Goal: Transaction & Acquisition: Purchase product/service

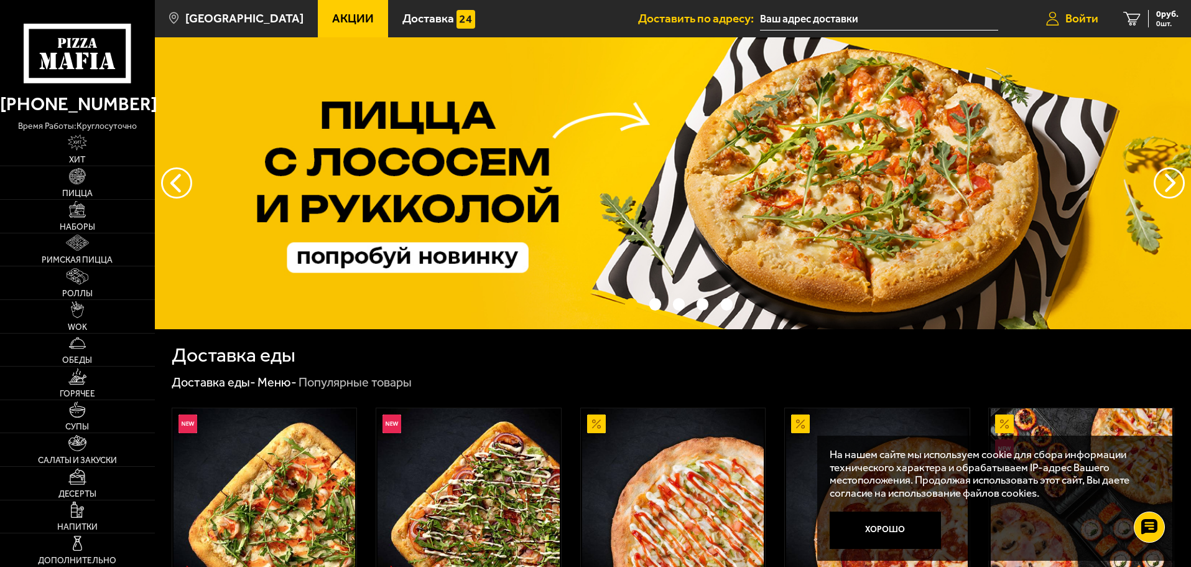
click at [1077, 11] on link "Войти" at bounding box center [1072, 18] width 77 height 37
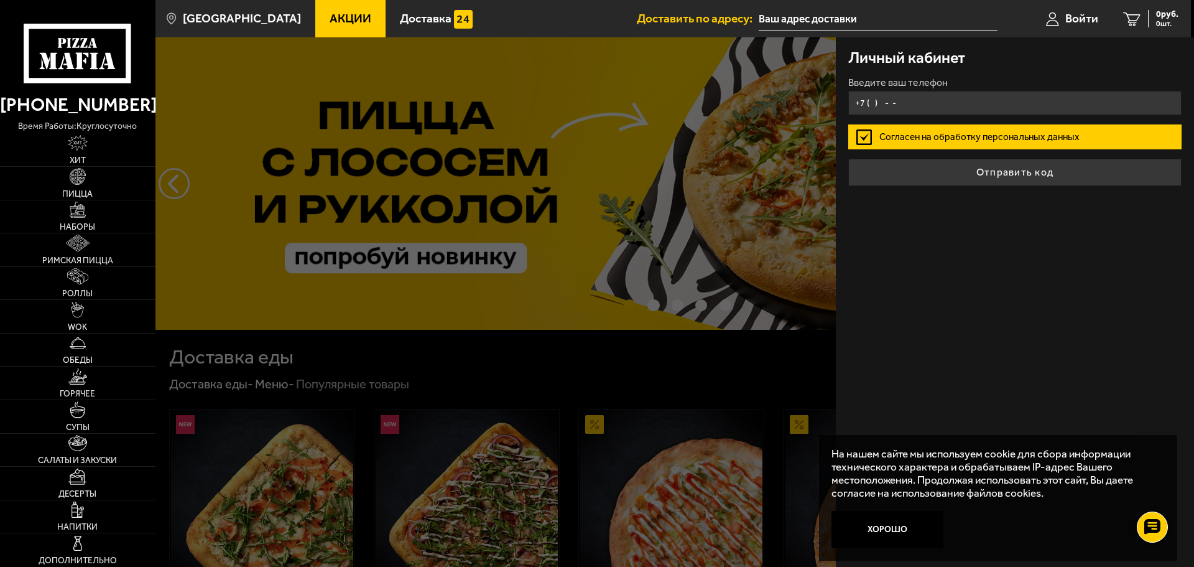
click at [909, 96] on input "+7 ( ) - -" at bounding box center [1014, 103] width 333 height 24
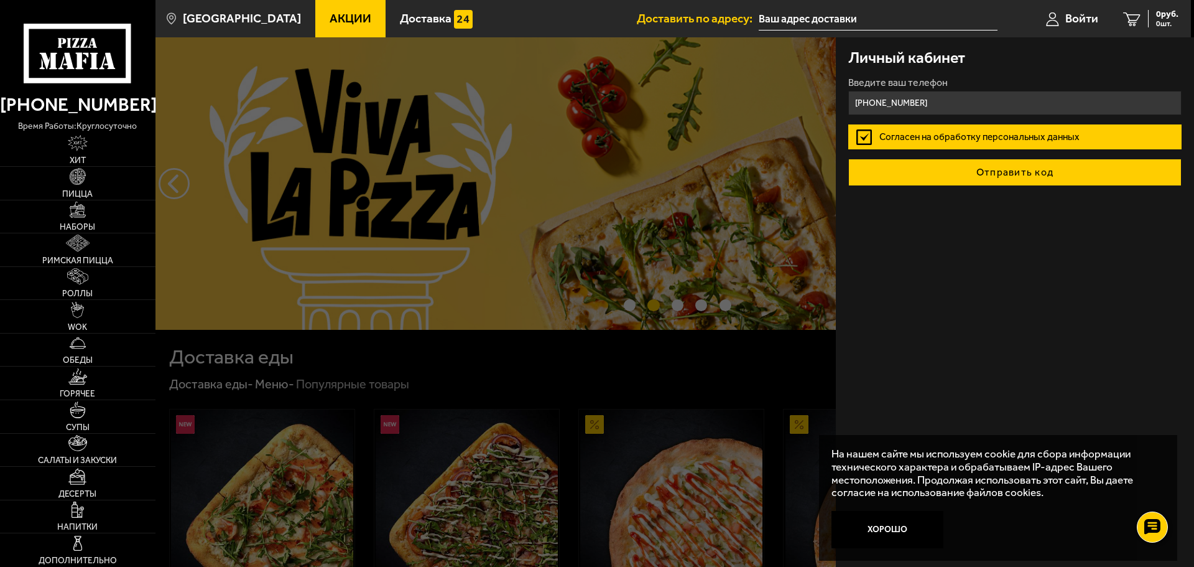
type input "[PHONE_NUMBER]"
click at [935, 178] on button "Отправить код" at bounding box center [1014, 172] width 333 height 27
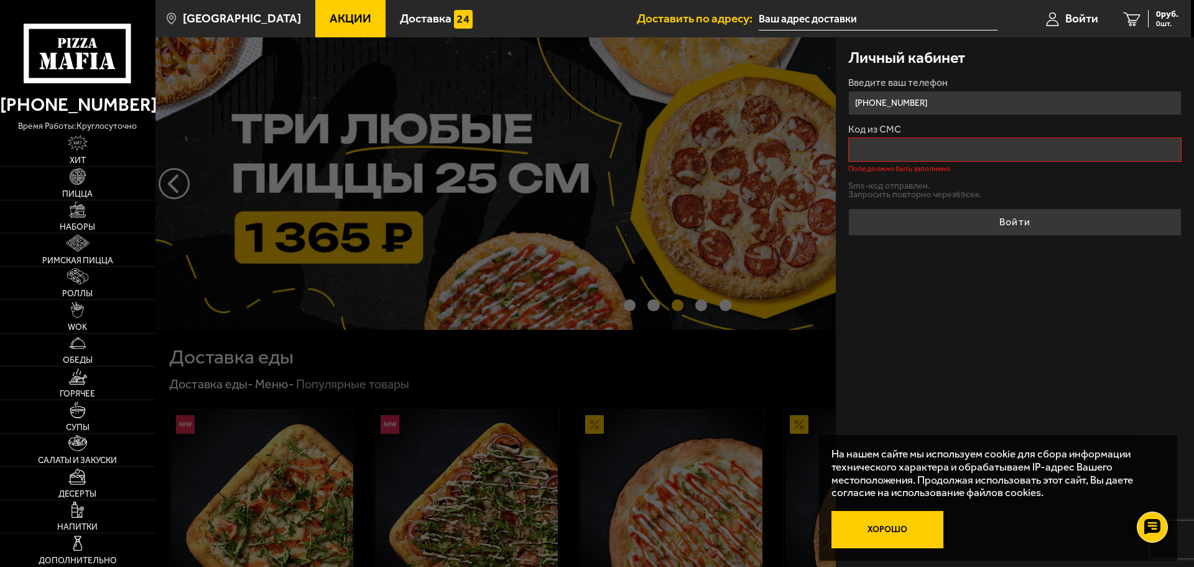
click at [889, 536] on button "Хорошо" at bounding box center [888, 529] width 112 height 37
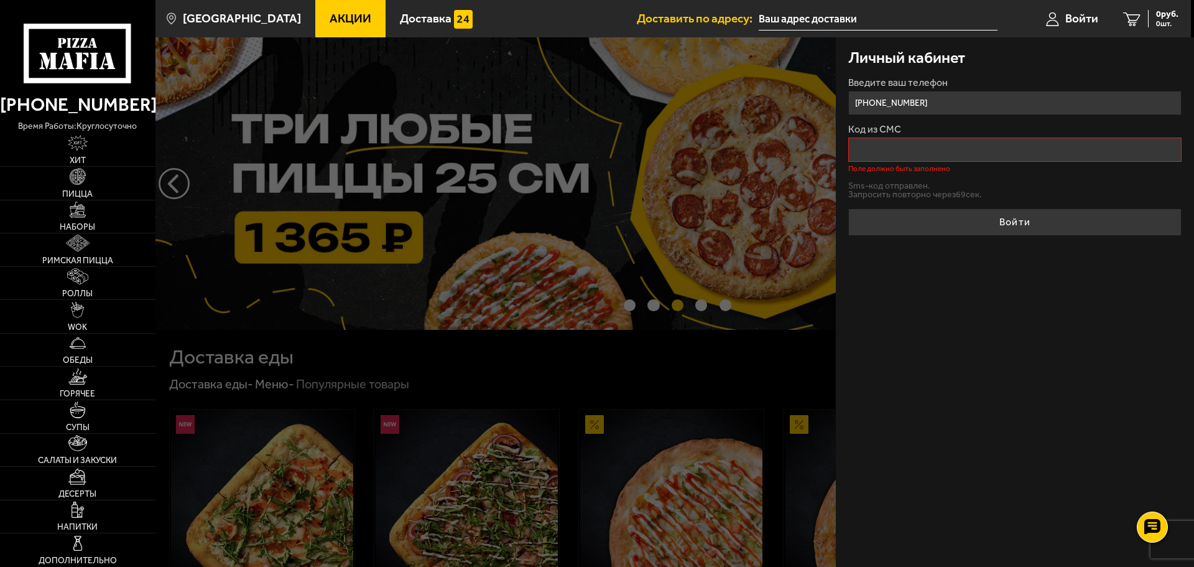
click at [918, 149] on input "Код из СМС" at bounding box center [1014, 149] width 333 height 24
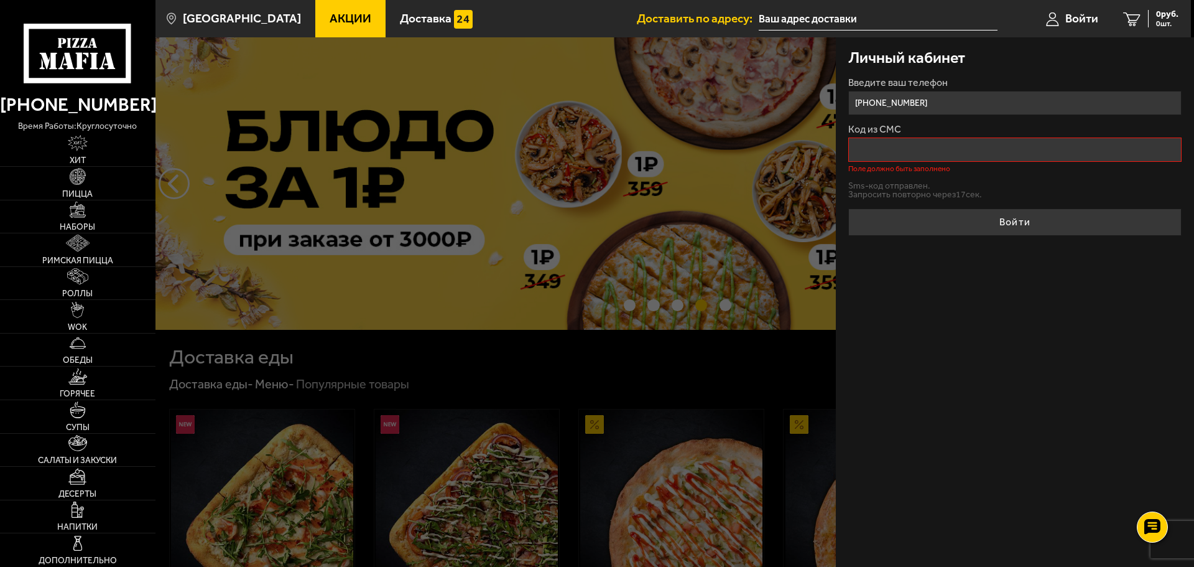
click at [903, 149] on input "Код из СМС" at bounding box center [1014, 149] width 333 height 24
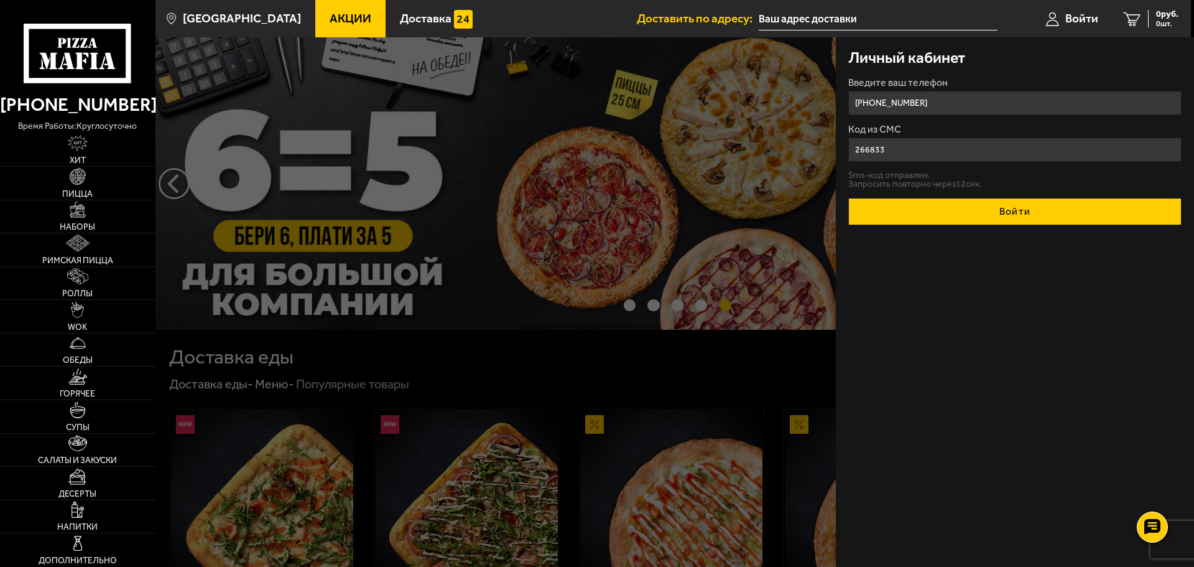
type input "266833"
click at [975, 208] on button "Войти" at bounding box center [1014, 211] width 333 height 27
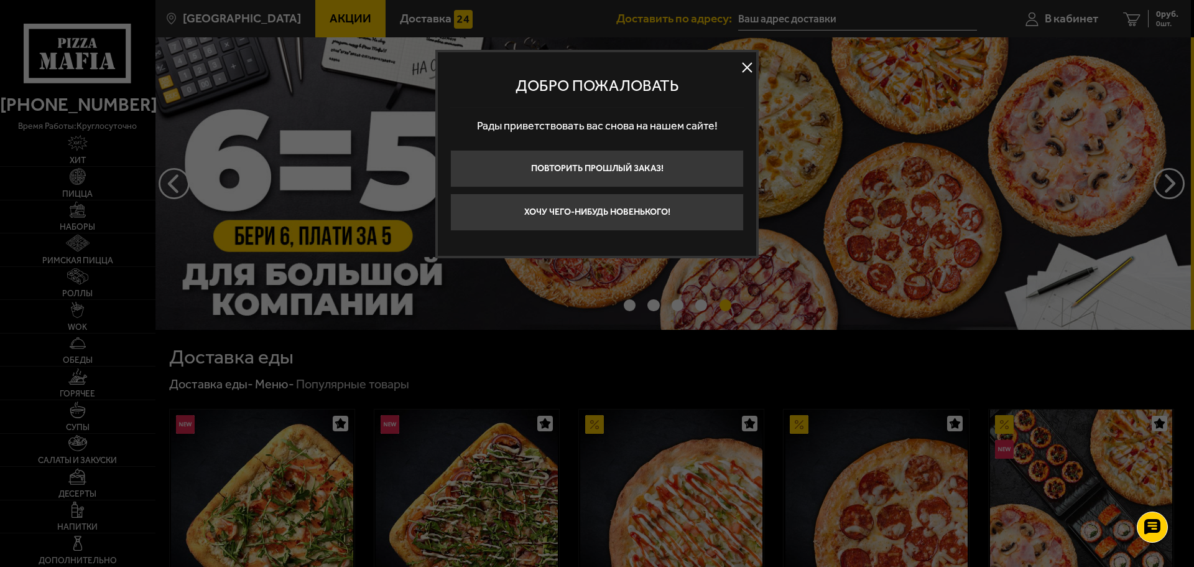
click at [747, 72] on button at bounding box center [747, 67] width 19 height 19
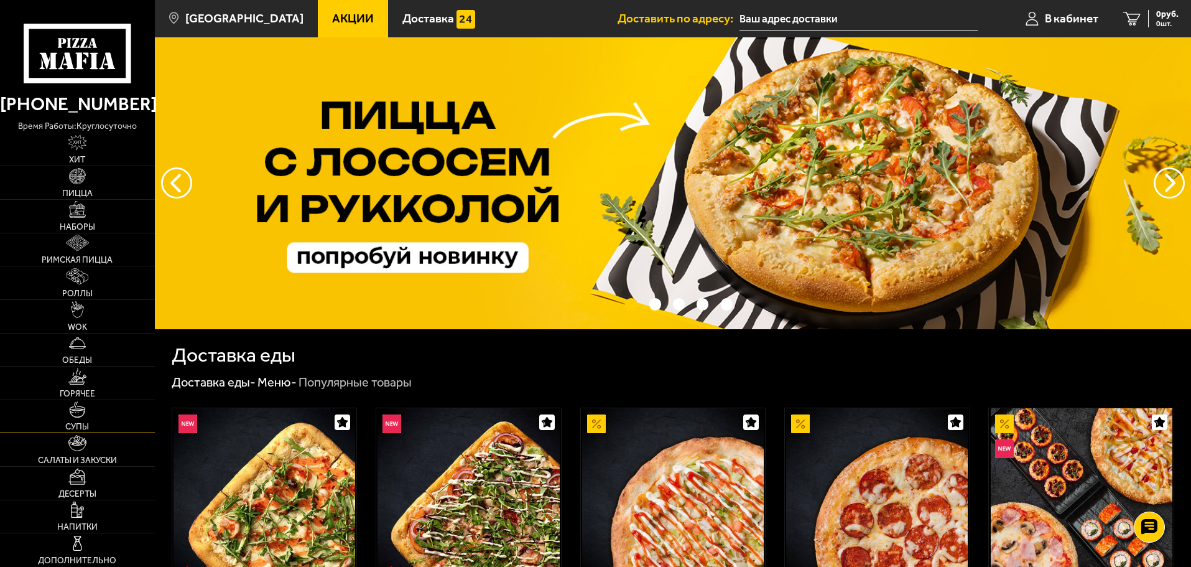
click at [82, 410] on img at bounding box center [77, 409] width 16 height 16
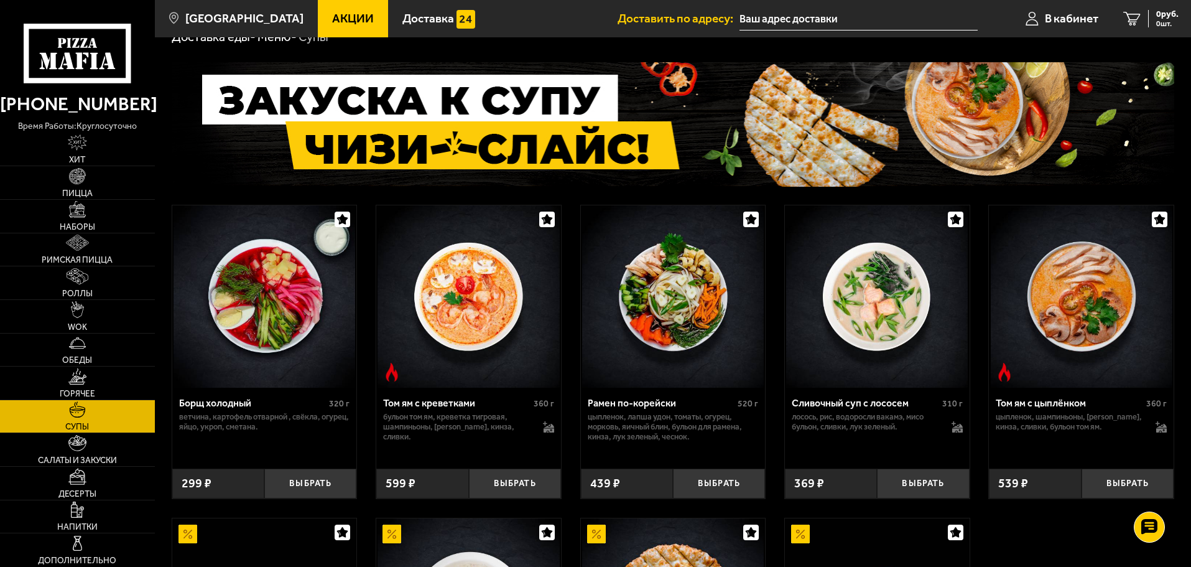
scroll to position [62, 0]
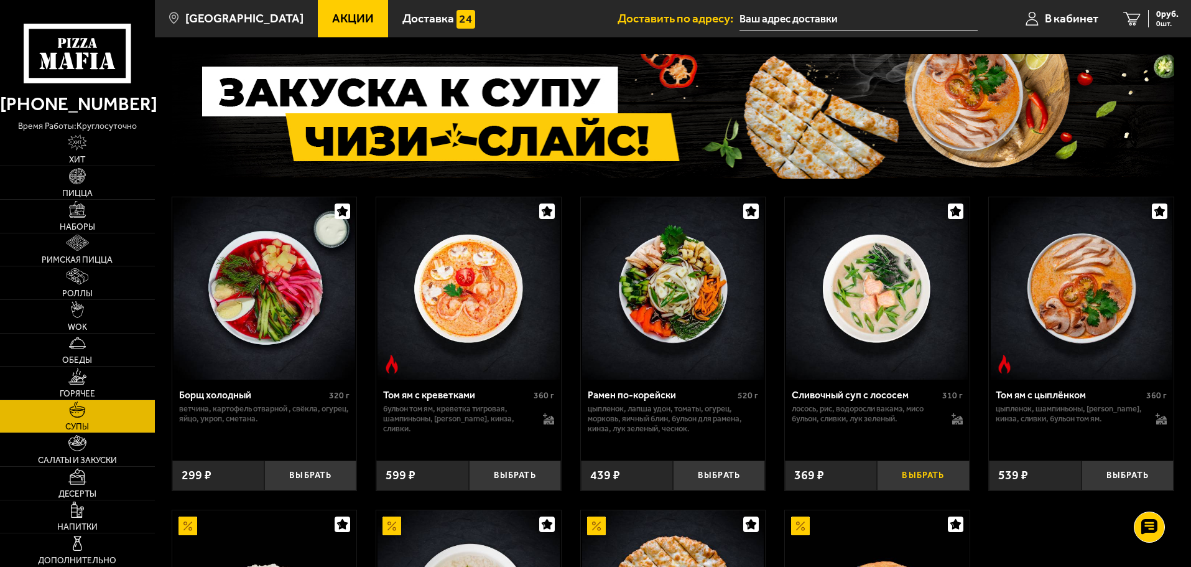
click at [940, 479] on button "Выбрать" at bounding box center [923, 475] width 92 height 30
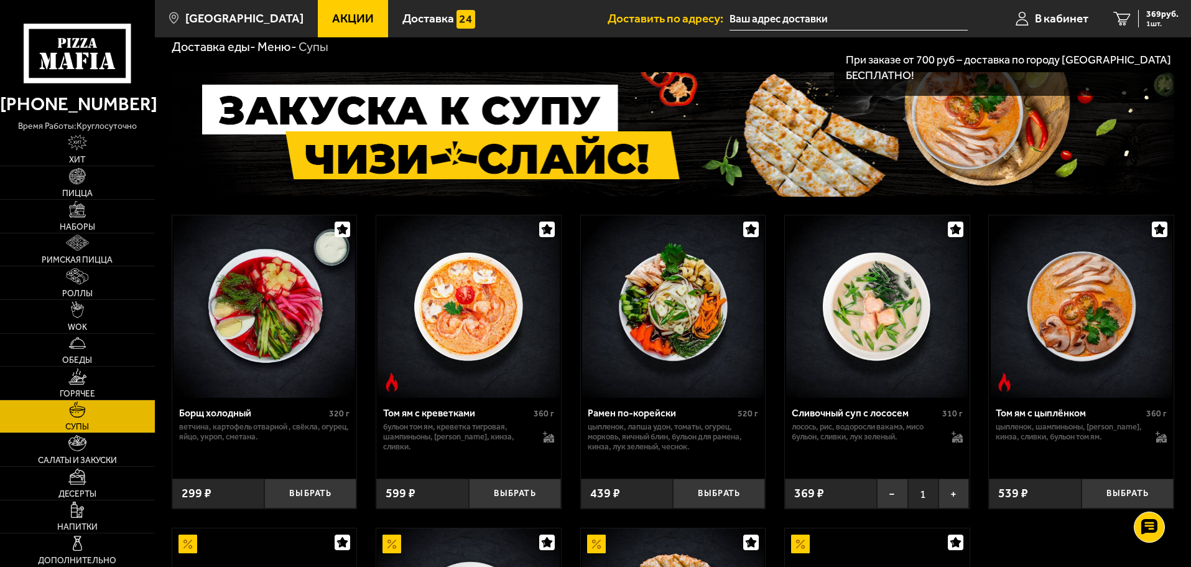
scroll to position [0, 0]
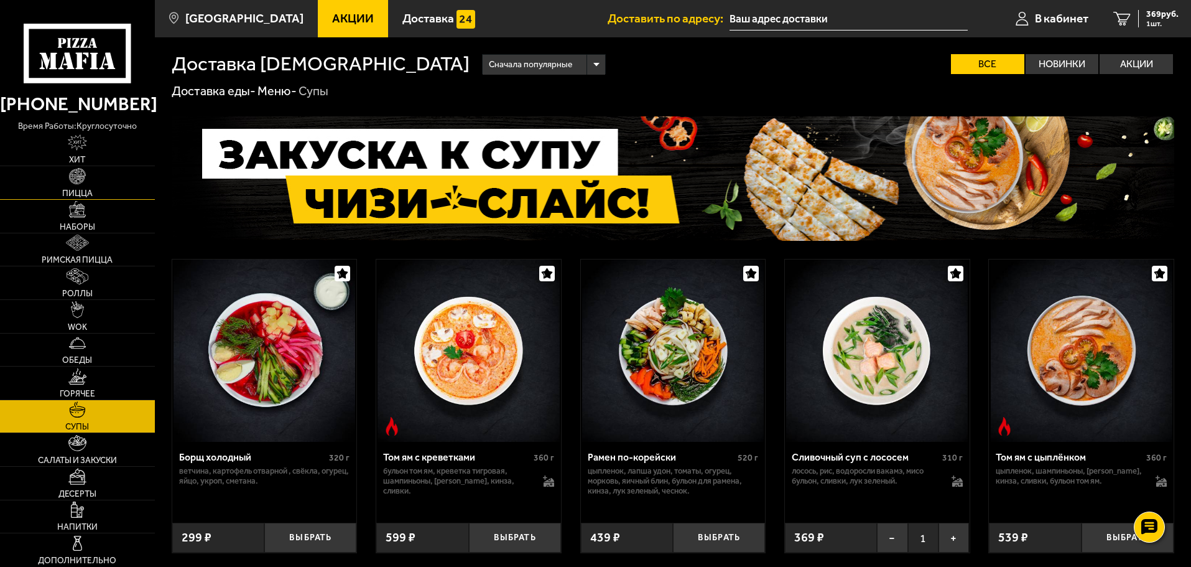
click at [94, 176] on link "Пицца" at bounding box center [77, 182] width 155 height 33
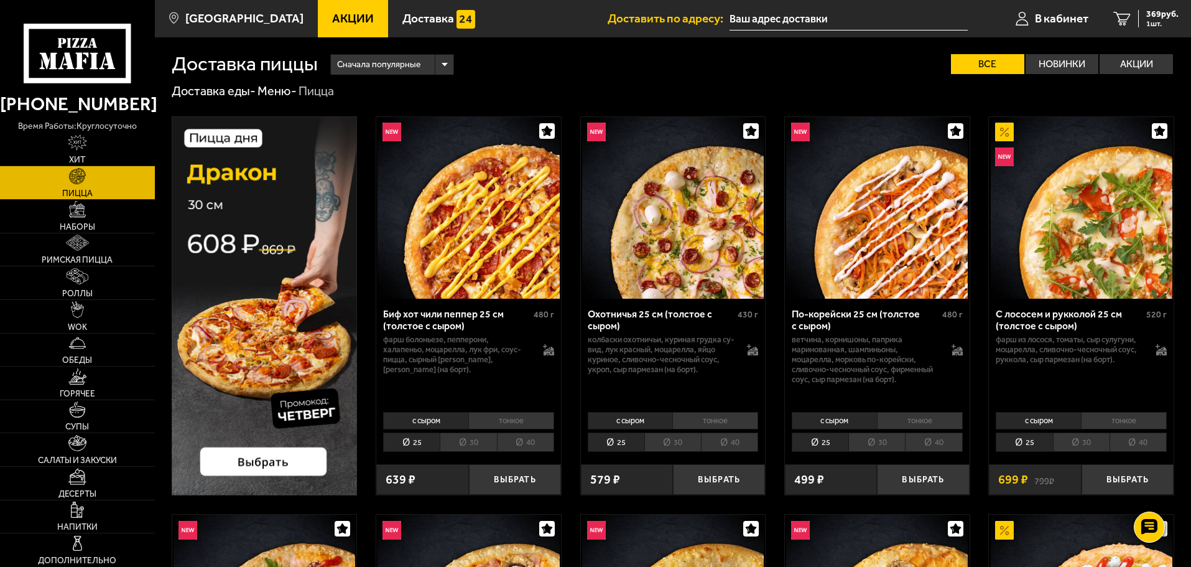
click at [506, 414] on li "тонкое" at bounding box center [511, 420] width 86 height 17
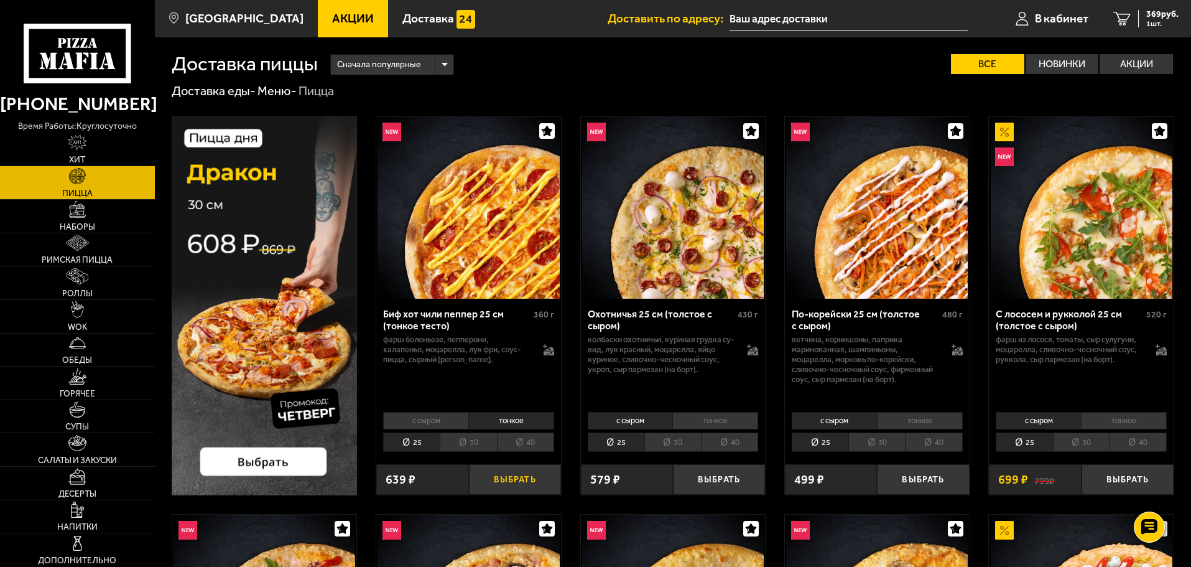
click at [509, 478] on button "Выбрать" at bounding box center [515, 479] width 92 height 30
click at [1161, 12] on span "1008 руб." at bounding box center [1159, 14] width 37 height 9
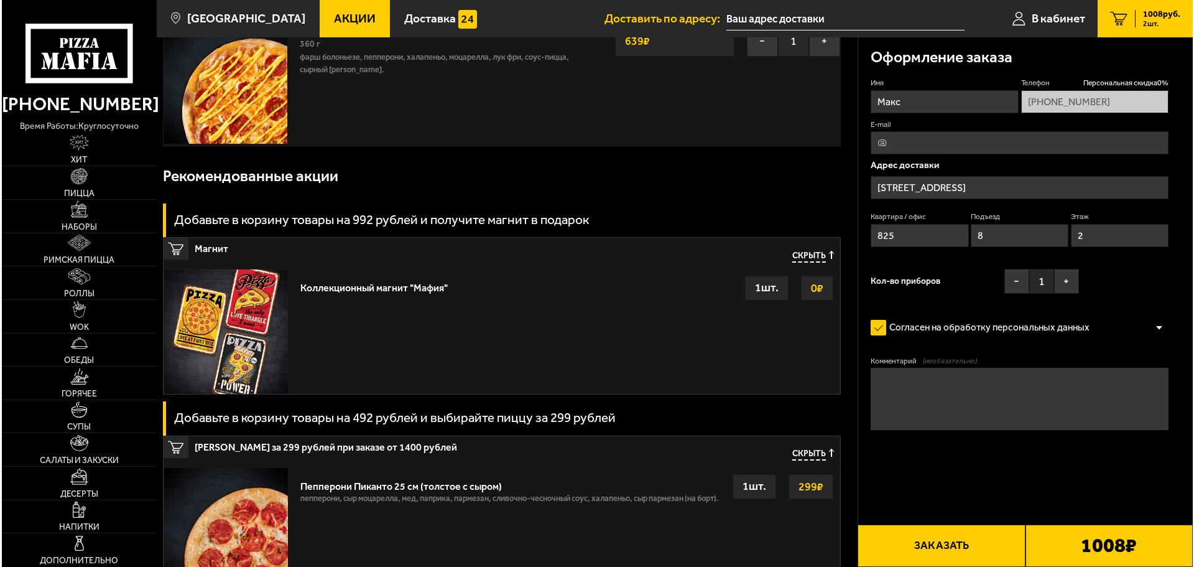
scroll to position [183, 0]
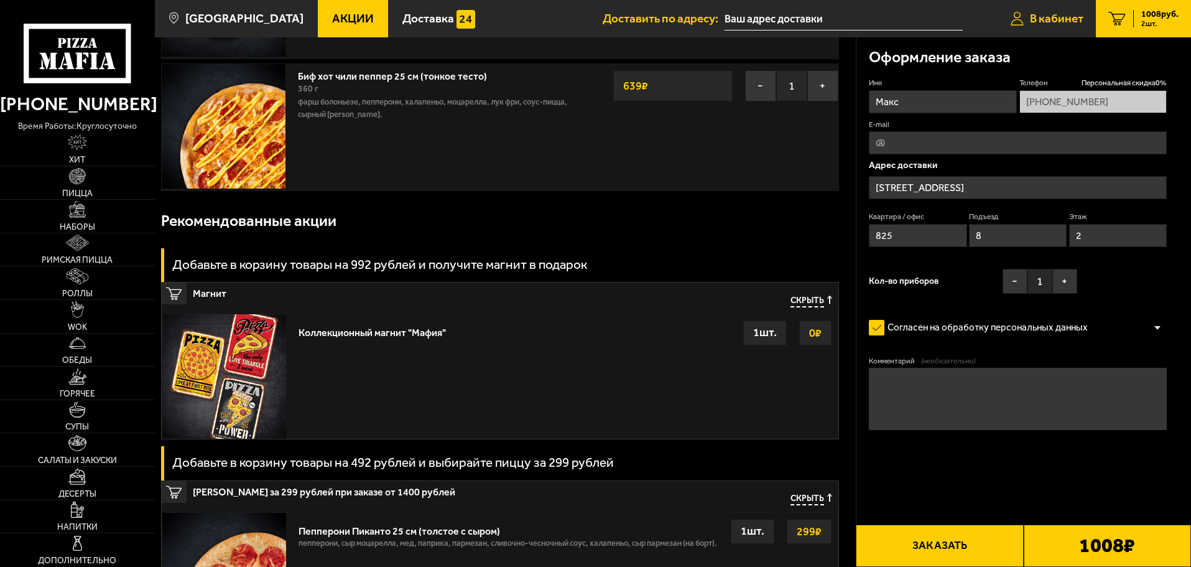
click at [1046, 16] on span "В кабинет" at bounding box center [1056, 18] width 53 height 12
type input "[GEOGRAPHIC_DATA][STREET_ADDRESS][GEOGRAPHIC_DATA]"
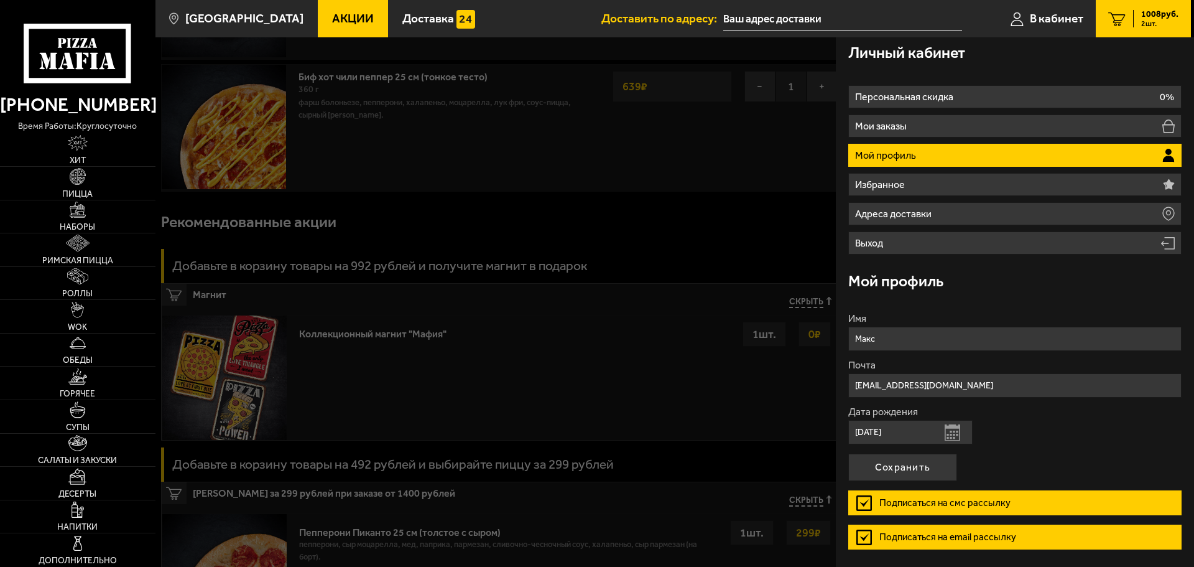
scroll to position [0, 0]
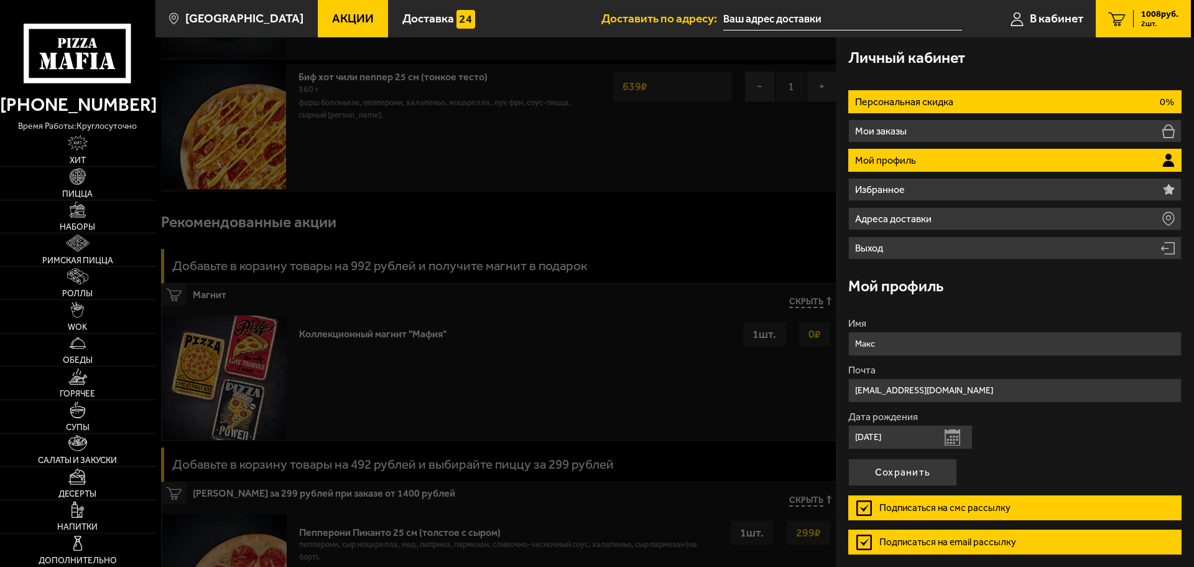
click at [942, 104] on p "Персональная скидка" at bounding box center [905, 102] width 101 height 10
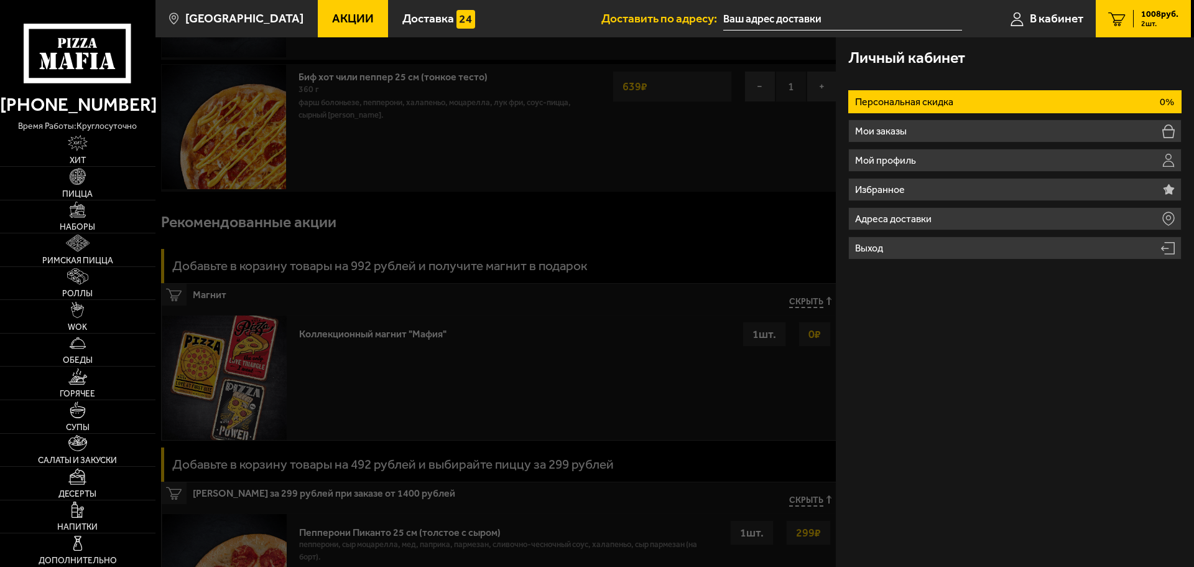
click at [942, 105] on p "Персональная скидка" at bounding box center [905, 102] width 101 height 10
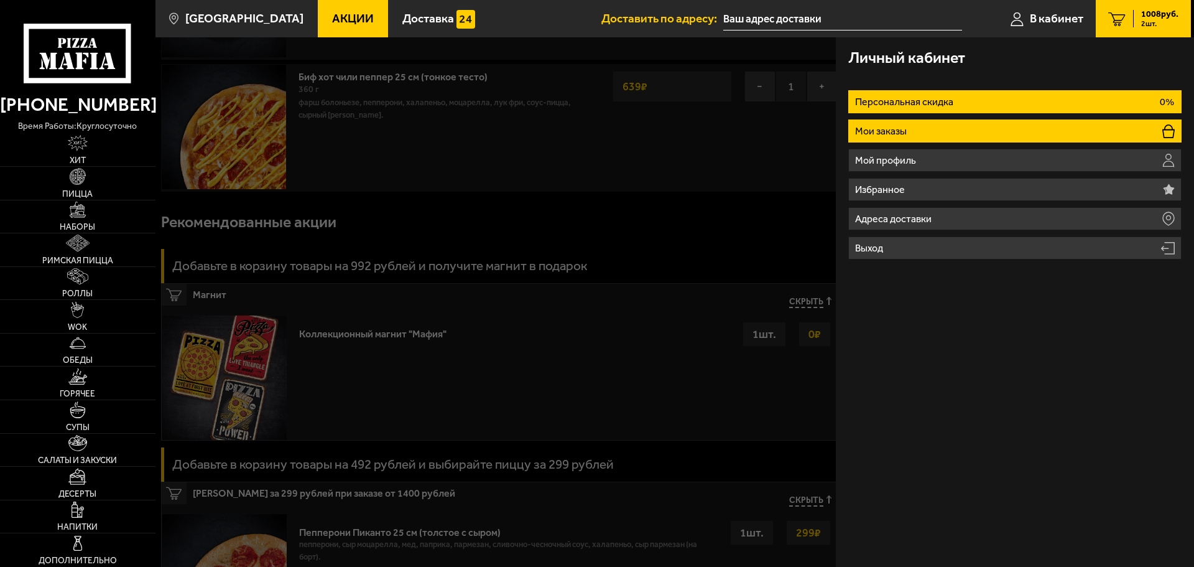
click at [937, 130] on li "Мои заказы" at bounding box center [1014, 130] width 333 height 23
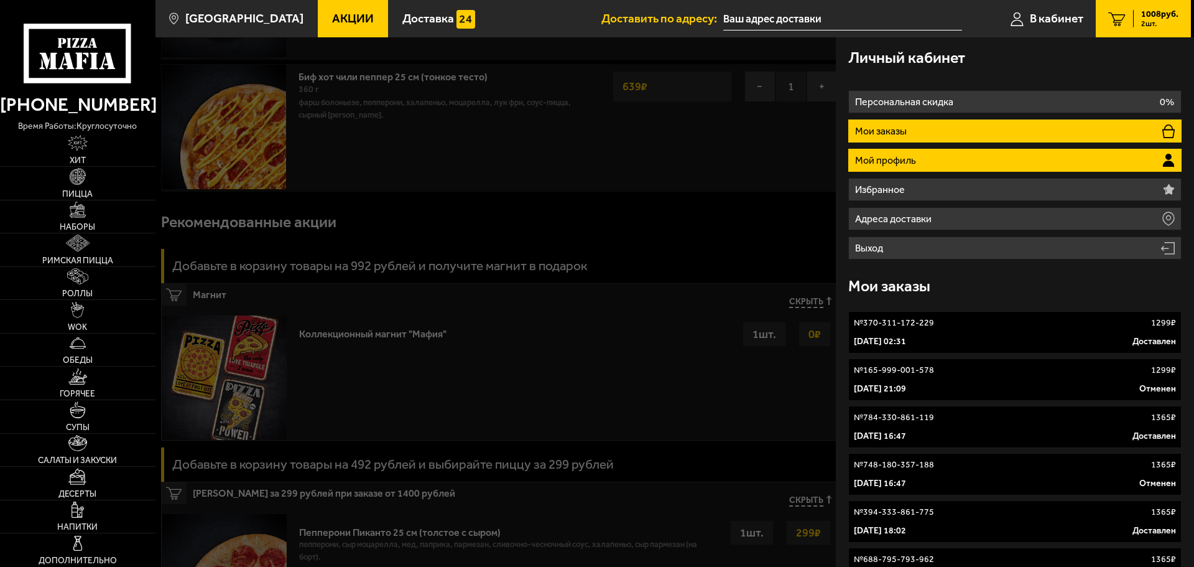
click at [940, 157] on li "Мой профиль" at bounding box center [1014, 160] width 333 height 23
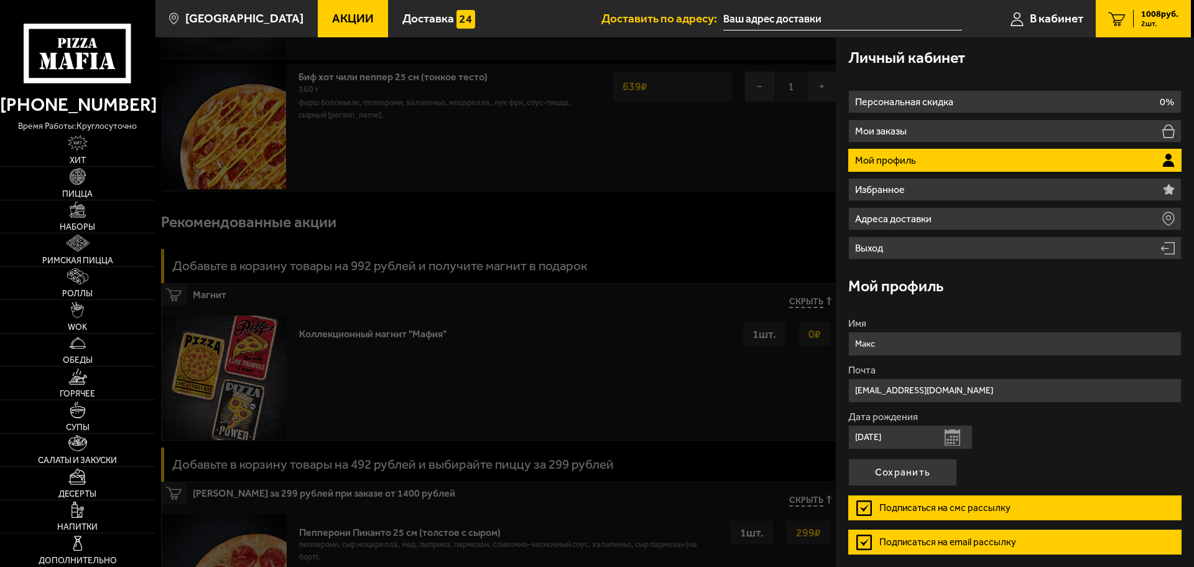
scroll to position [47, 0]
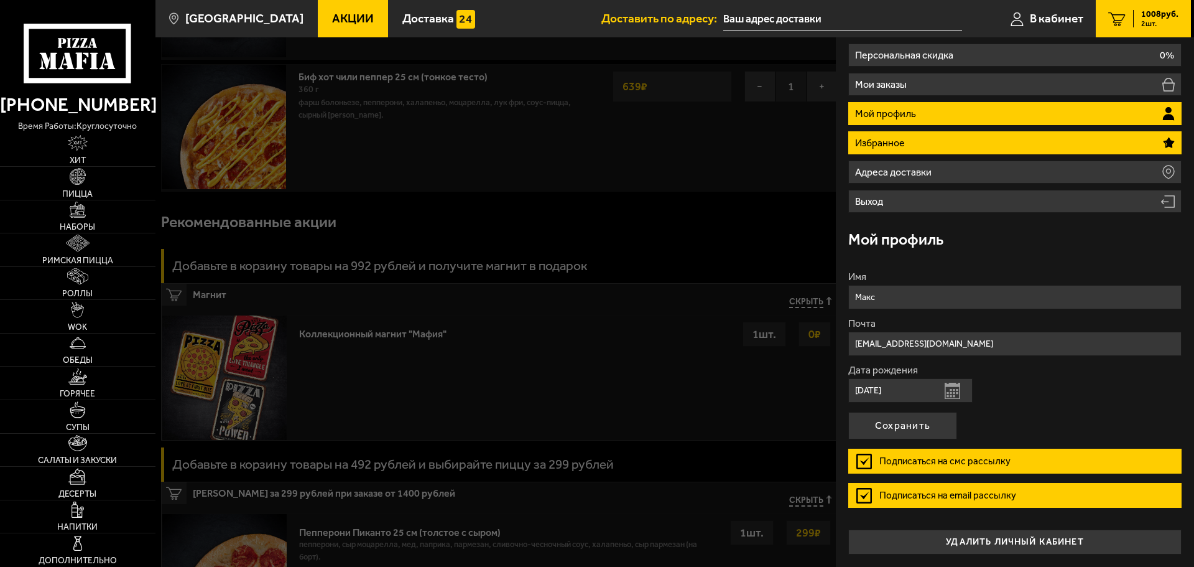
click at [930, 138] on li "Избранное" at bounding box center [1014, 142] width 333 height 23
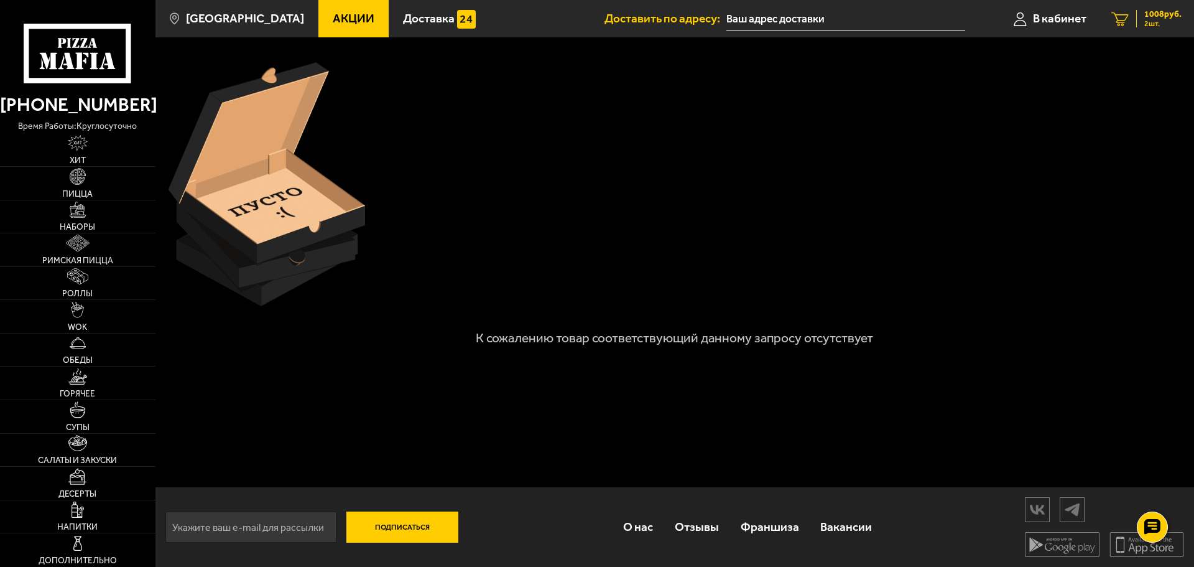
click at [1147, 21] on span "2 шт." at bounding box center [1162, 23] width 37 height 7
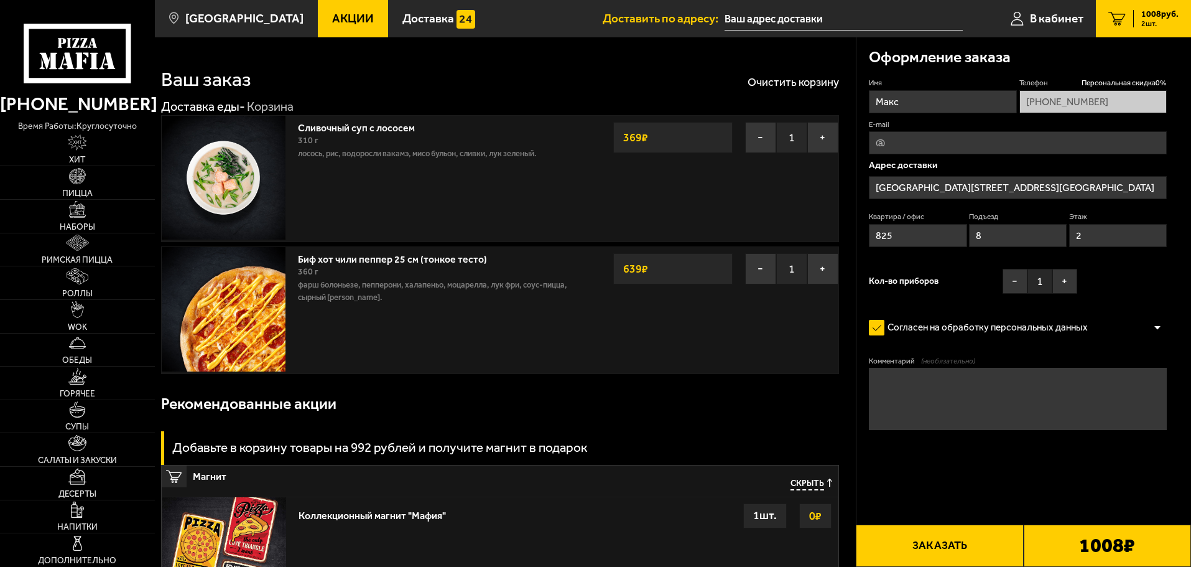
type input "[STREET_ADDRESS]"
click at [759, 132] on button "−" at bounding box center [760, 137] width 31 height 31
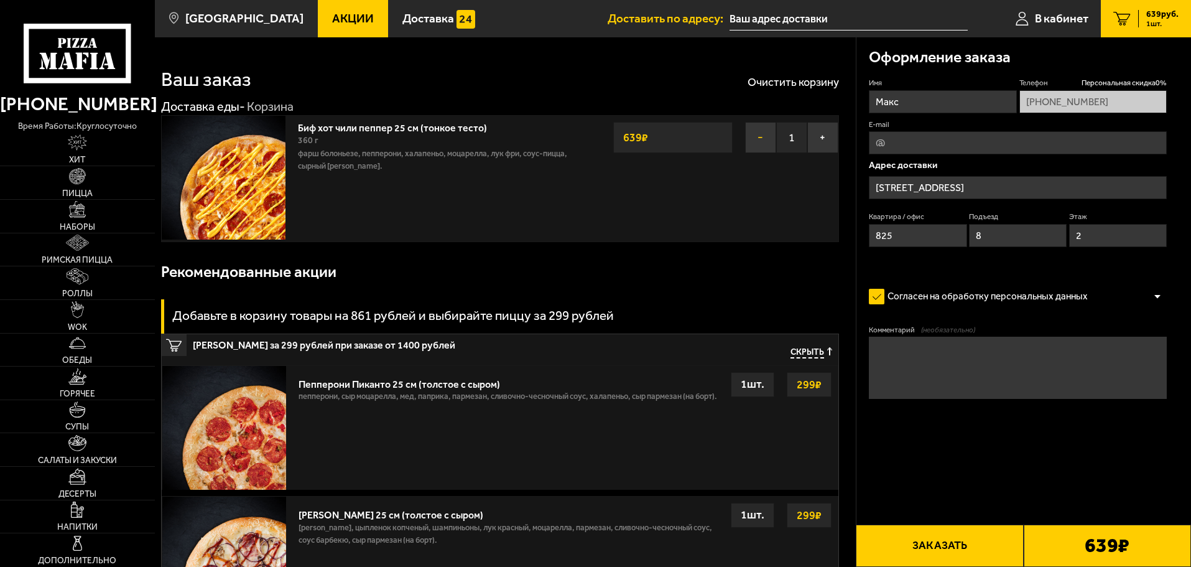
click at [766, 132] on button "−" at bounding box center [760, 137] width 31 height 31
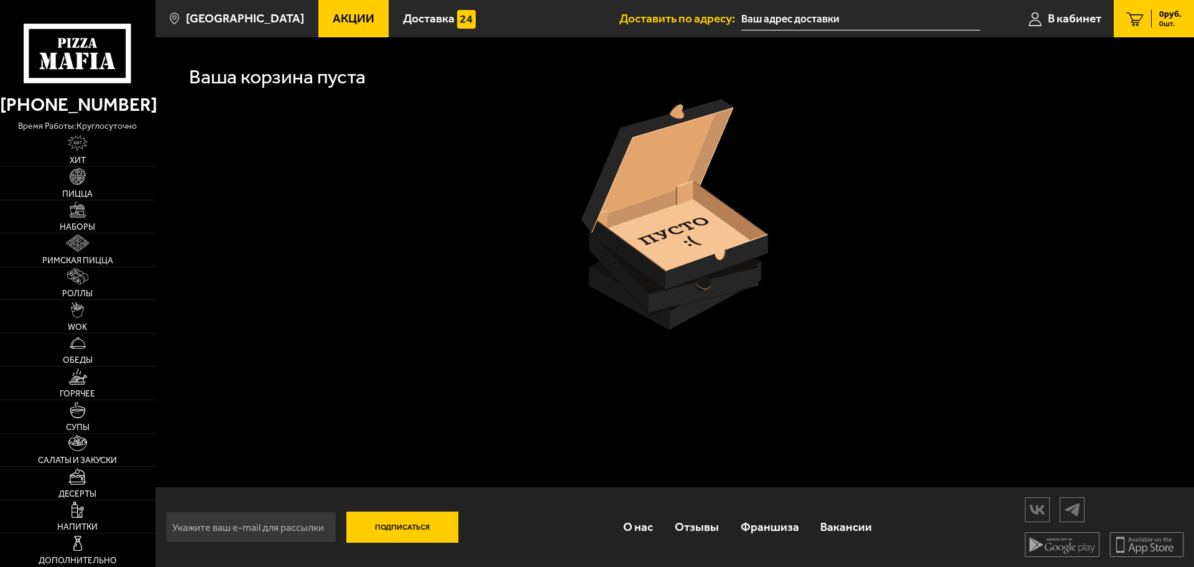
click at [51, 51] on icon at bounding box center [78, 54] width 108 height 60
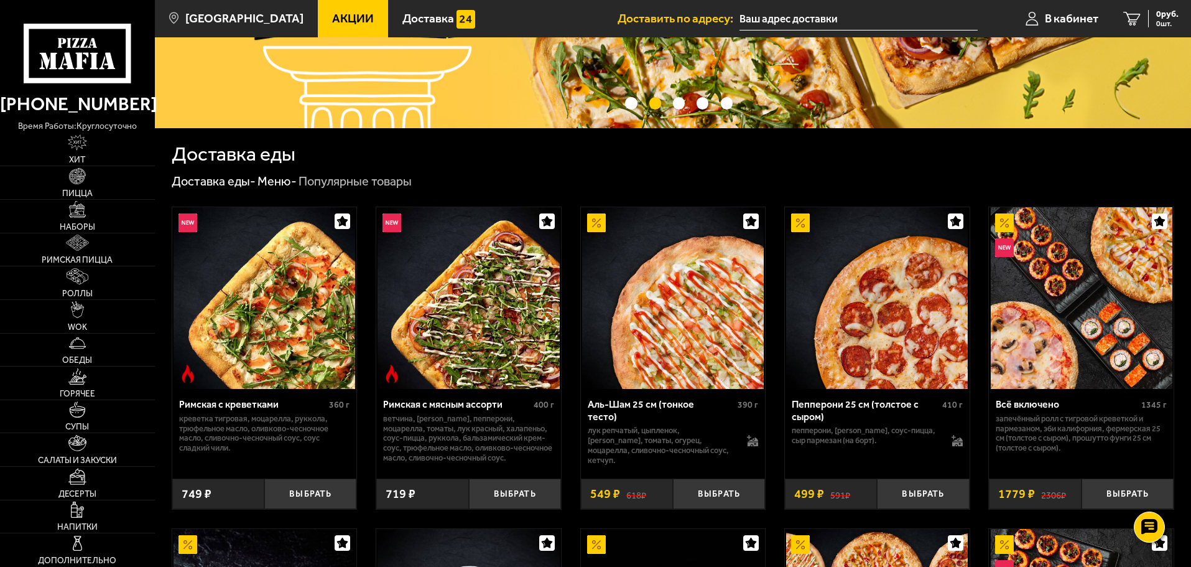
scroll to position [249, 0]
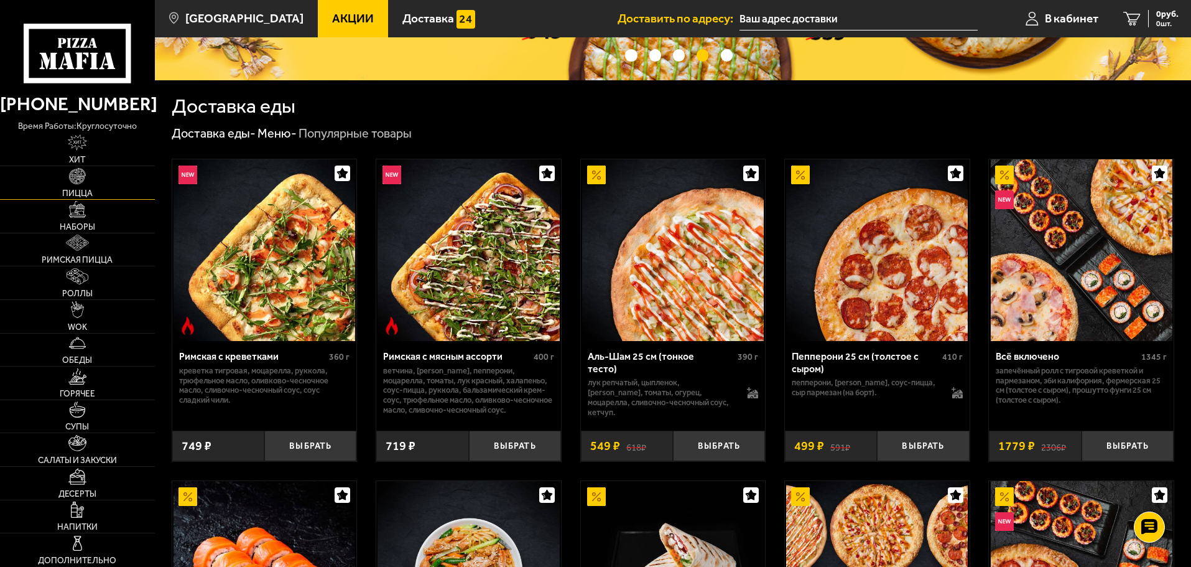
click at [85, 192] on span "Пицца" at bounding box center [77, 193] width 30 height 9
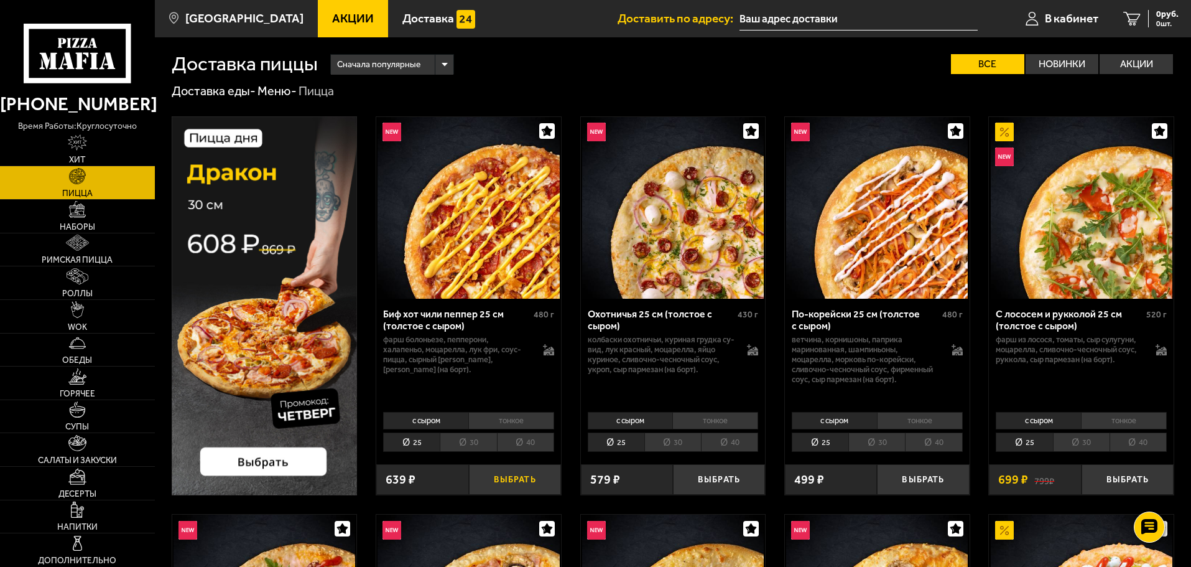
click at [497, 478] on button "Выбрать" at bounding box center [515, 479] width 92 height 30
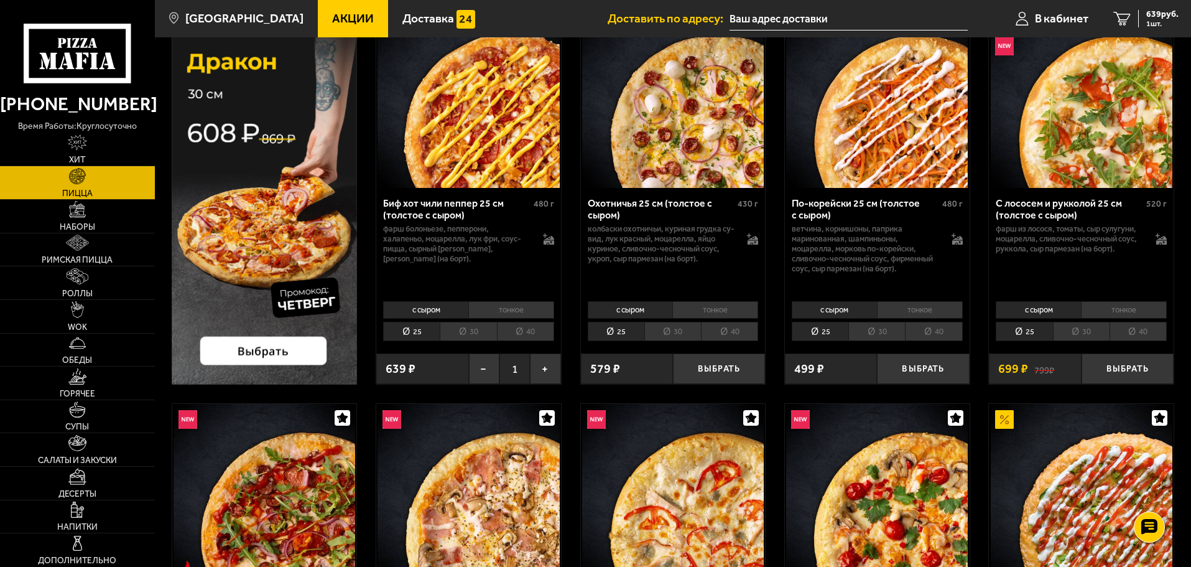
scroll to position [124, 0]
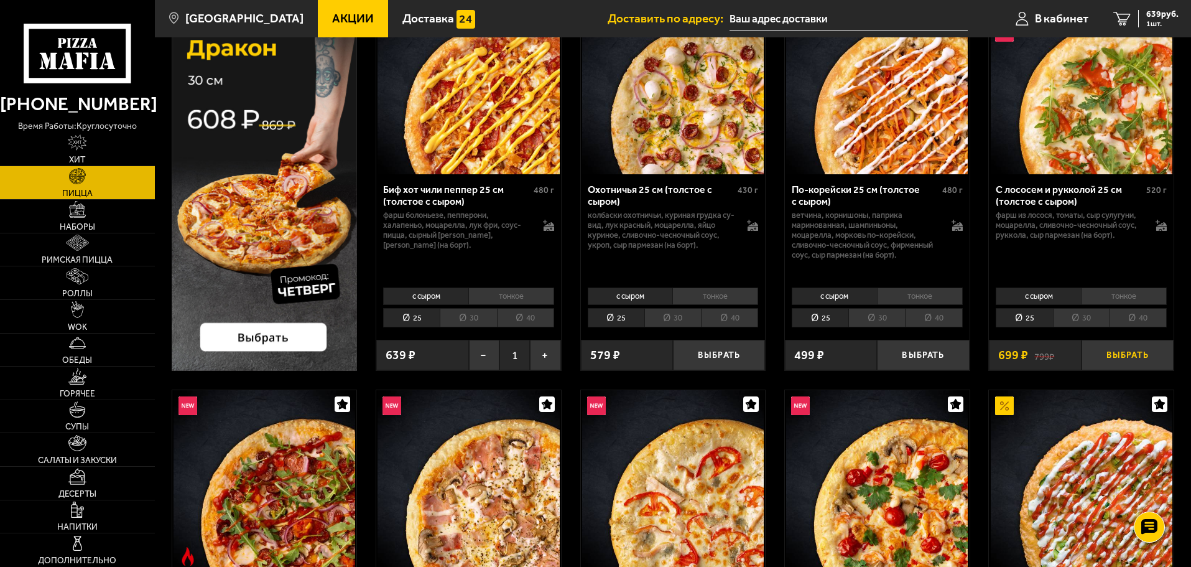
click at [1125, 354] on button "Выбрать" at bounding box center [1128, 355] width 92 height 30
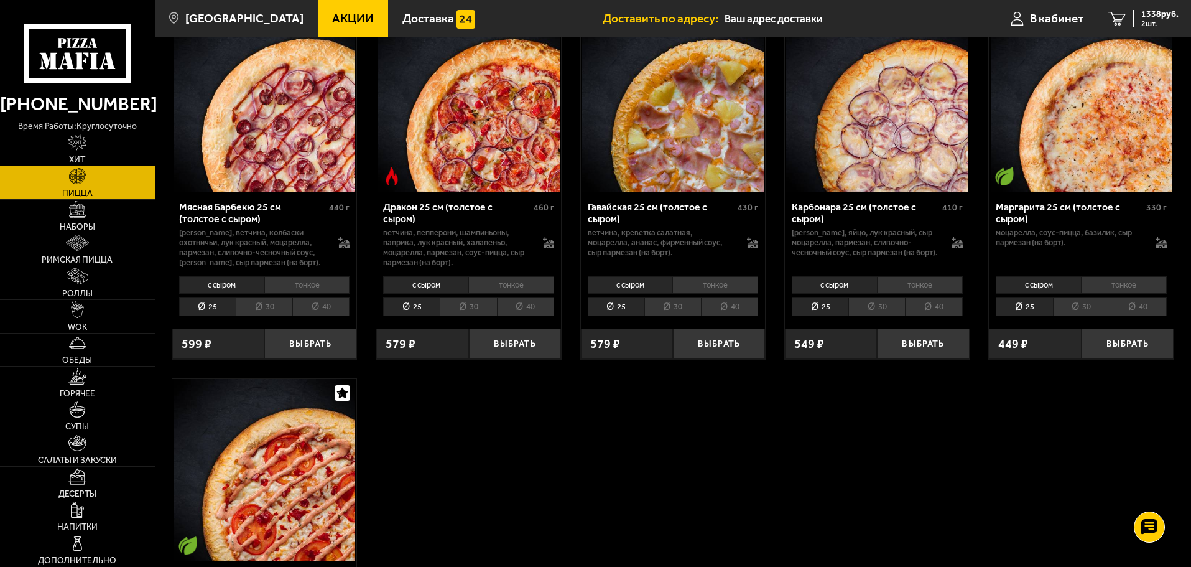
scroll to position [2363, 0]
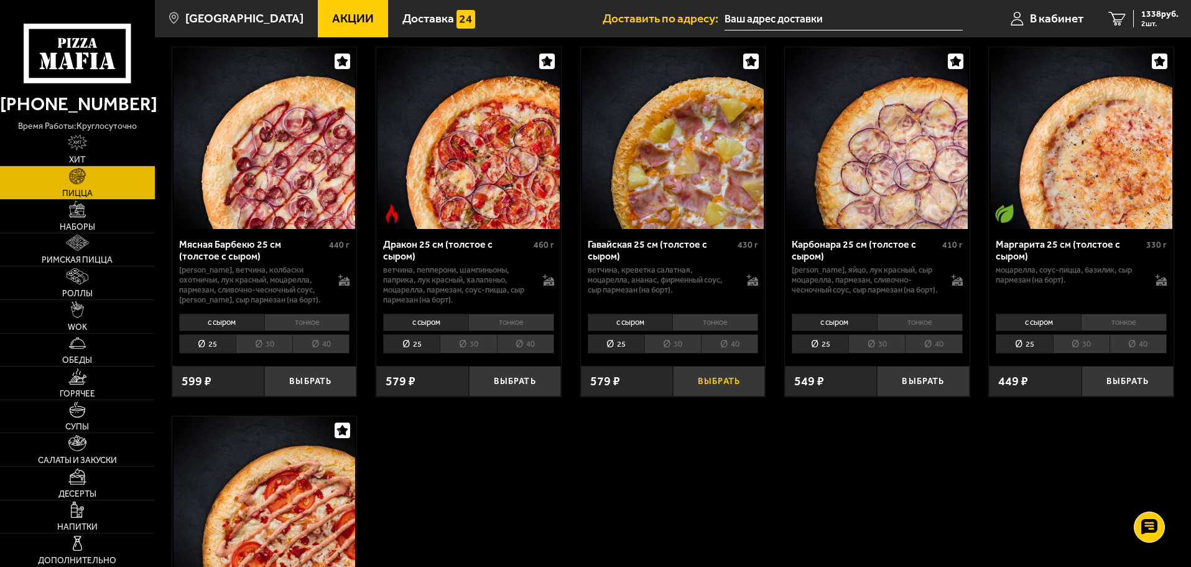
click at [715, 387] on button "Выбрать" at bounding box center [719, 381] width 92 height 30
click at [1150, 17] on span "1917 руб." at bounding box center [1159, 14] width 37 height 9
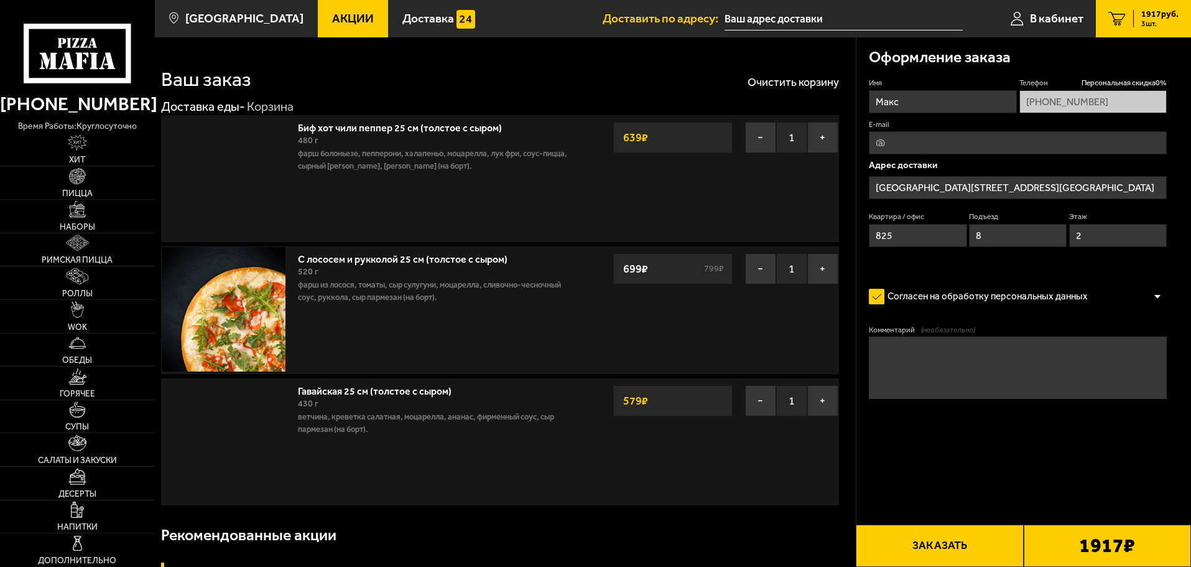
type input "[STREET_ADDRESS]"
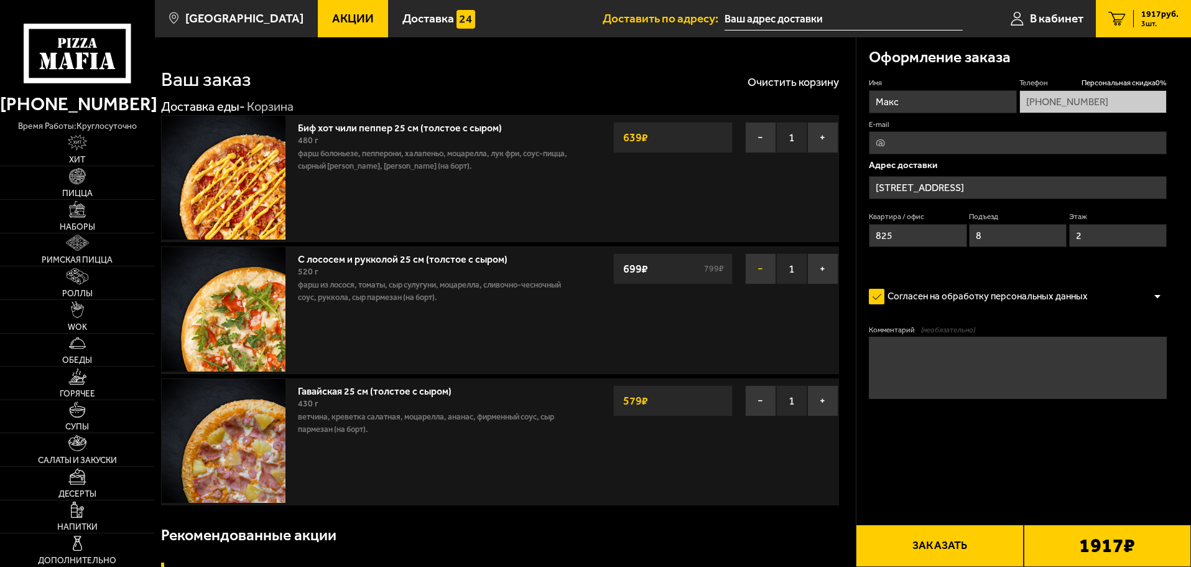
click at [758, 267] on button "−" at bounding box center [760, 268] width 31 height 31
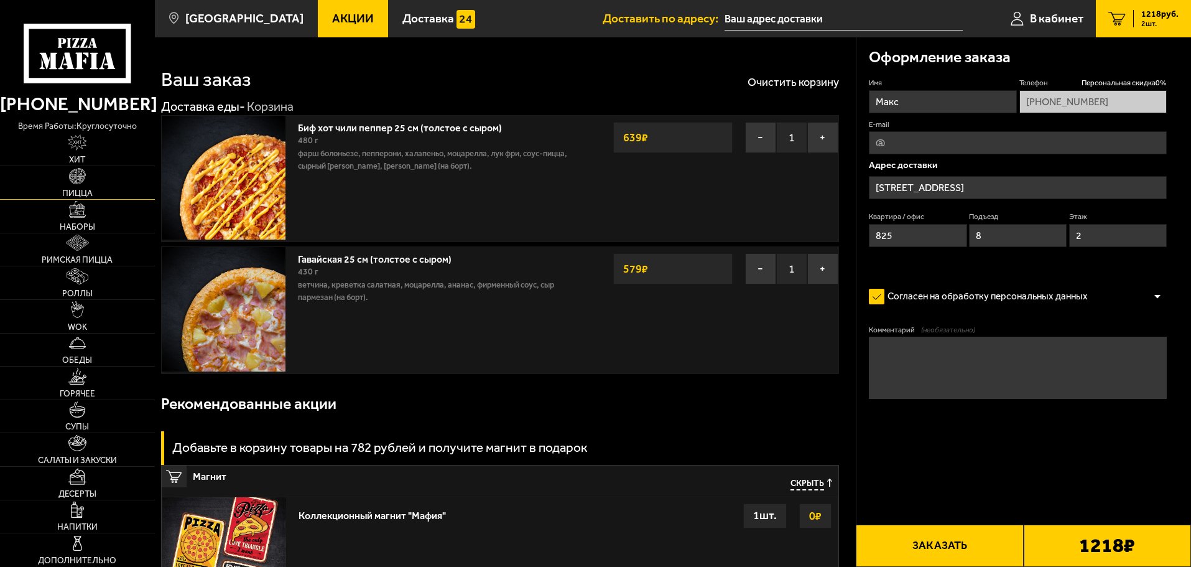
click at [82, 183] on img at bounding box center [77, 176] width 16 height 16
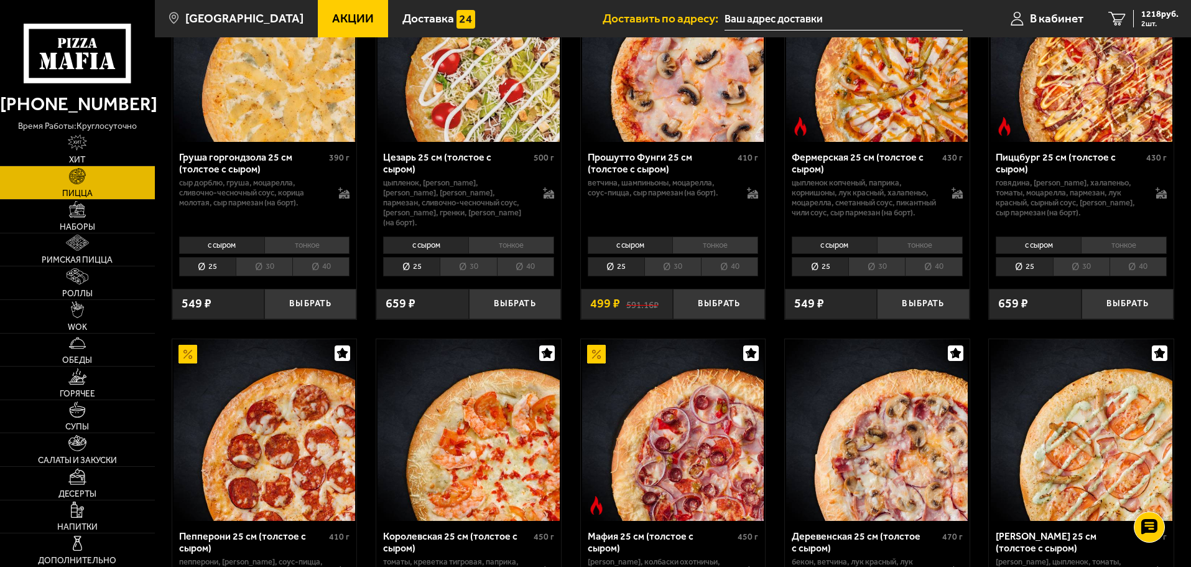
scroll to position [1306, 0]
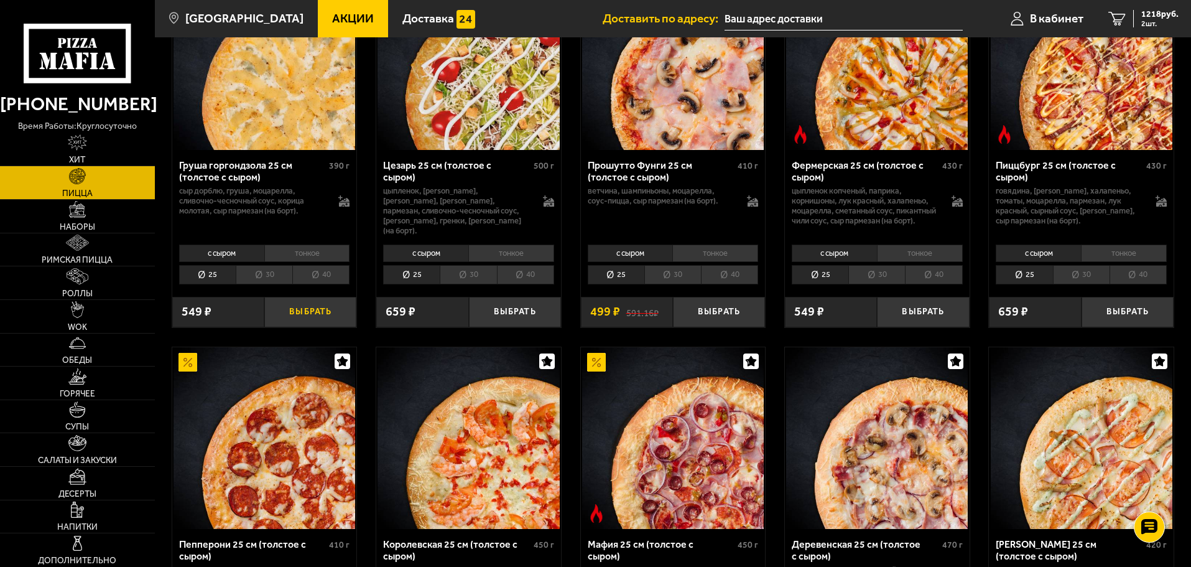
click at [321, 320] on button "Выбрать" at bounding box center [310, 312] width 92 height 30
click at [1150, 24] on span "3 шт." at bounding box center [1159, 23] width 37 height 7
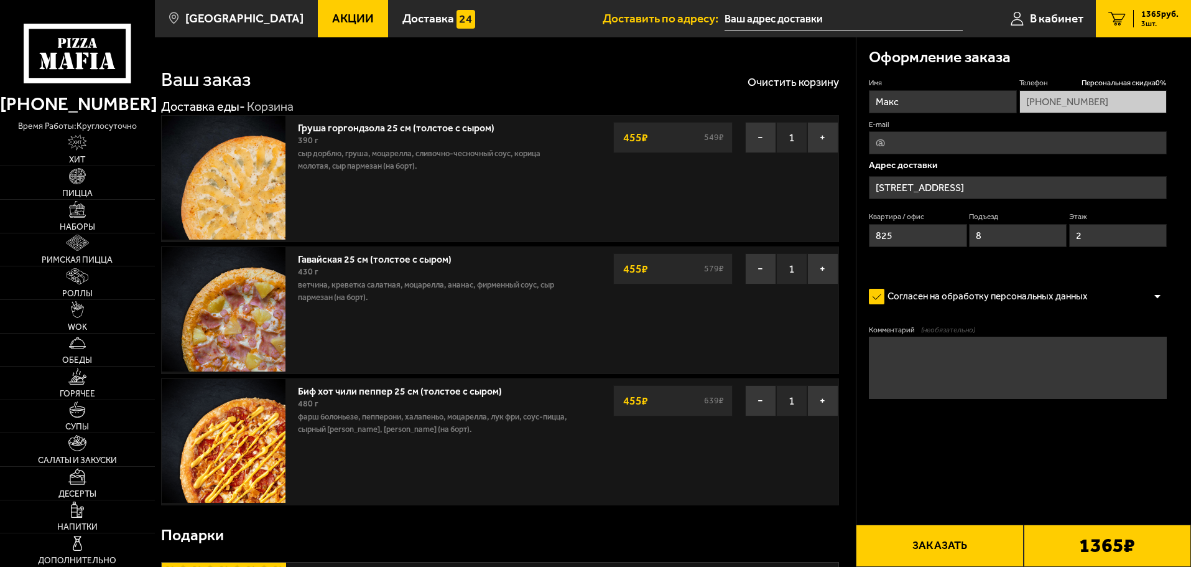
click at [949, 543] on button "Заказать" at bounding box center [939, 545] width 167 height 42
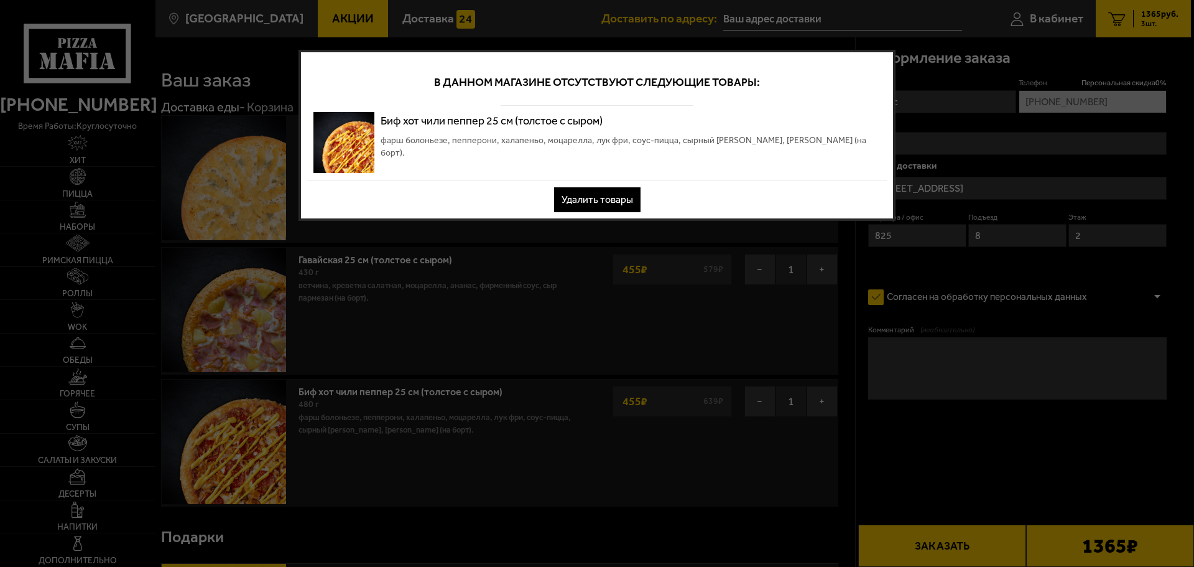
click at [619, 202] on button "Удалить товары" at bounding box center [597, 199] width 86 height 25
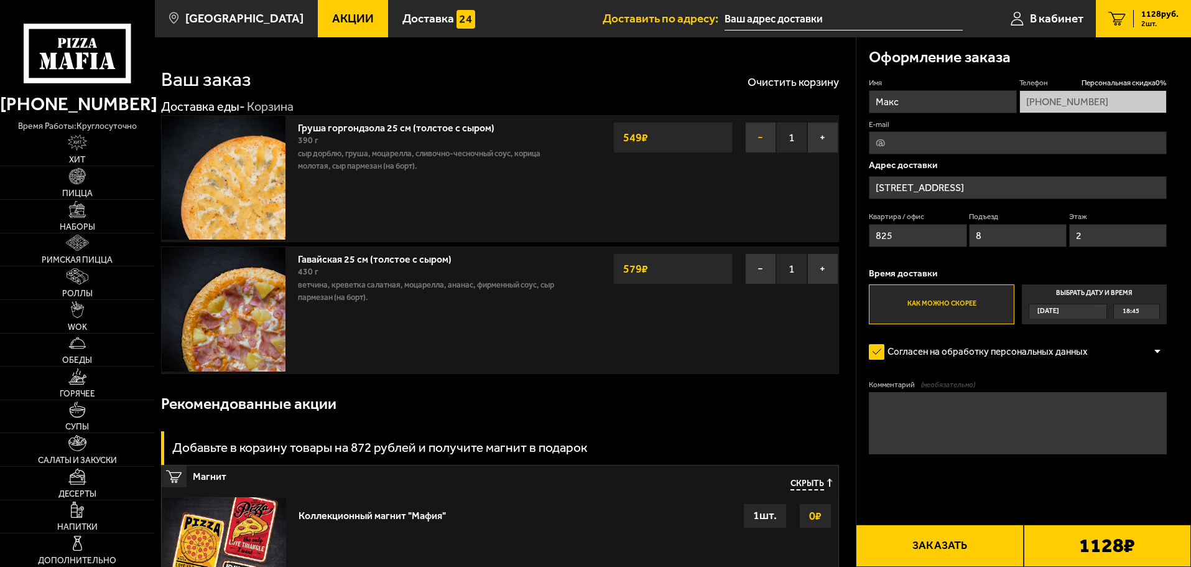
click at [758, 138] on button "−" at bounding box center [760, 137] width 31 height 31
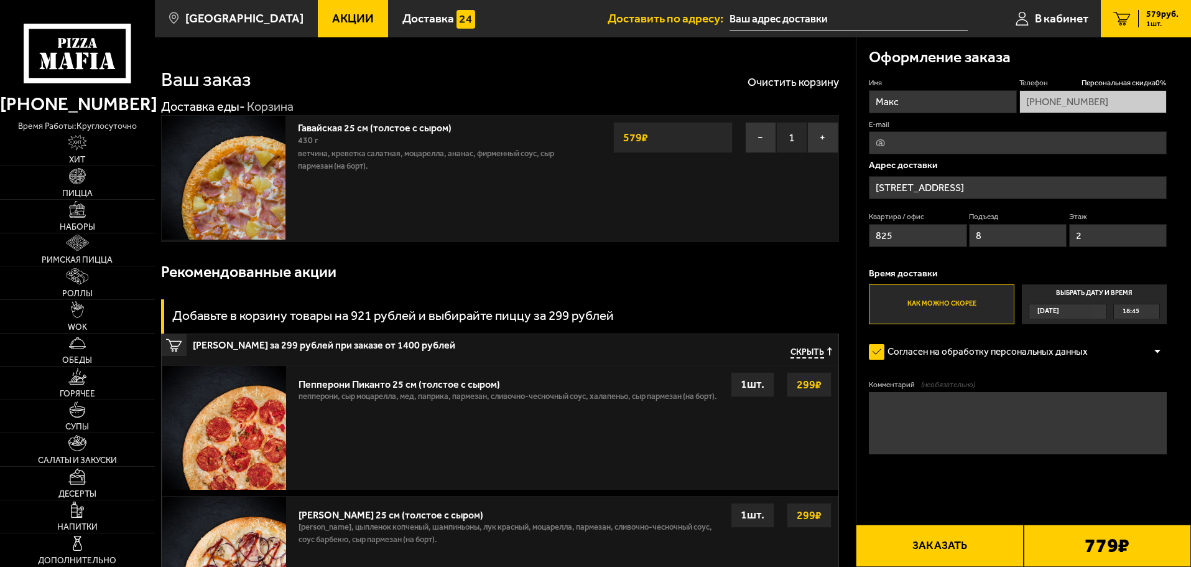
click at [758, 140] on button "−" at bounding box center [760, 137] width 31 height 31
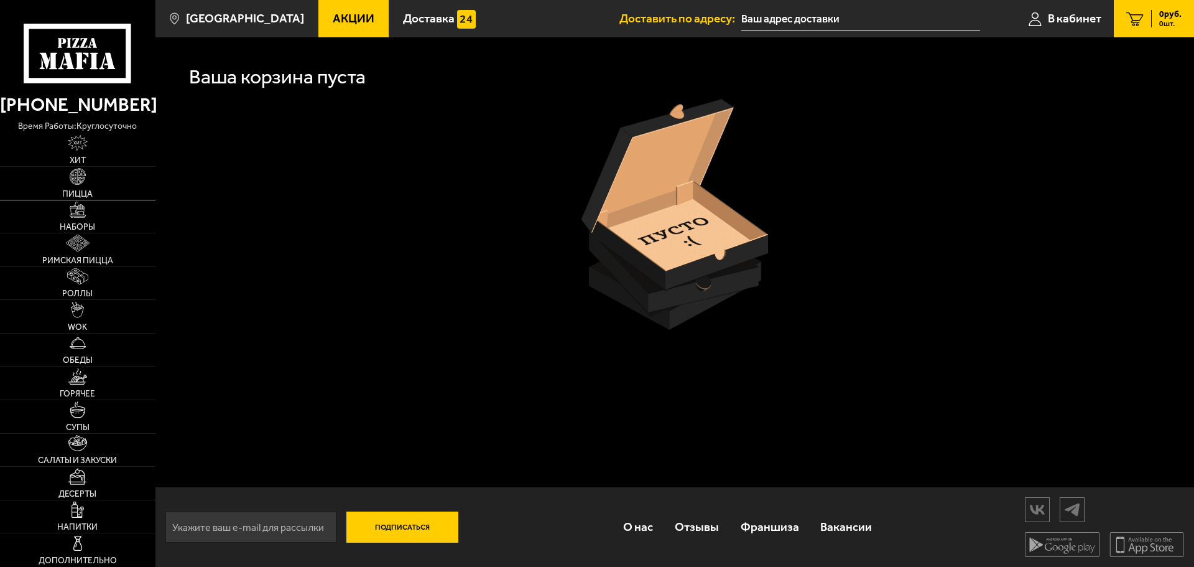
click at [73, 172] on img at bounding box center [78, 176] width 16 height 16
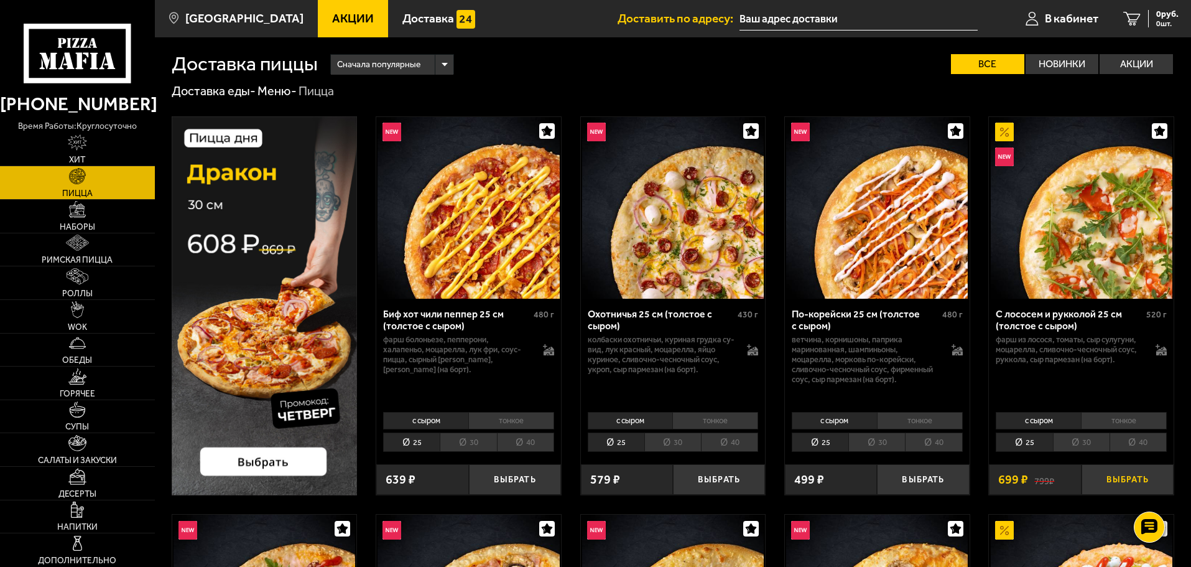
click at [1111, 476] on button "Выбрать" at bounding box center [1128, 479] width 92 height 30
click at [1097, 477] on button "−" at bounding box center [1097, 479] width 30 height 30
click at [1087, 445] on li "30" at bounding box center [1081, 441] width 57 height 19
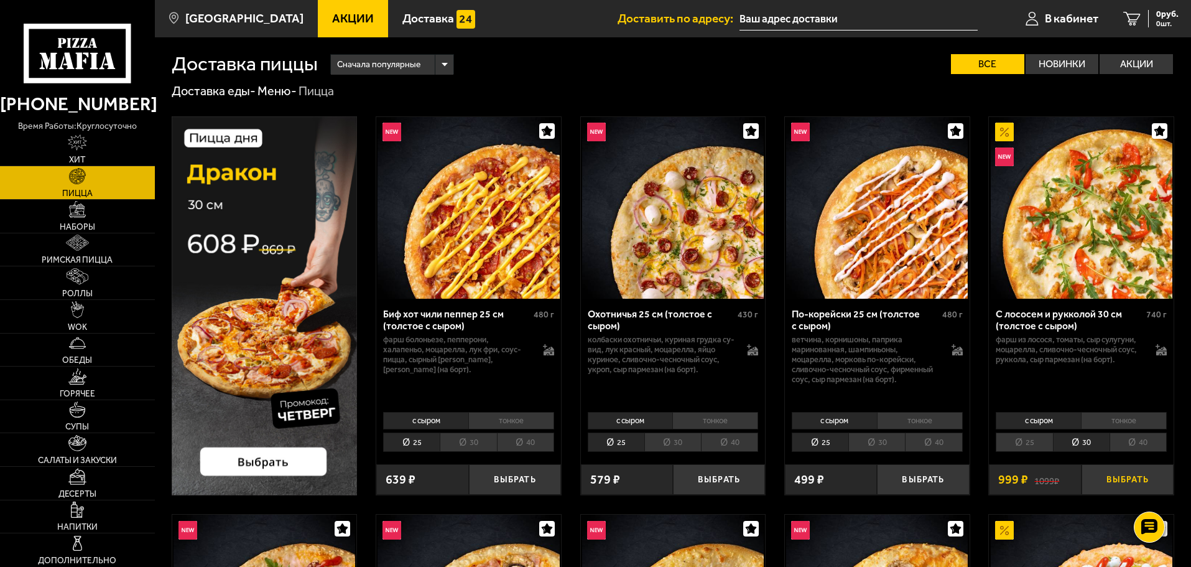
click at [1129, 481] on button "Выбрать" at bounding box center [1128, 479] width 92 height 30
click at [1158, 12] on span "999 руб." at bounding box center [1162, 14] width 32 height 9
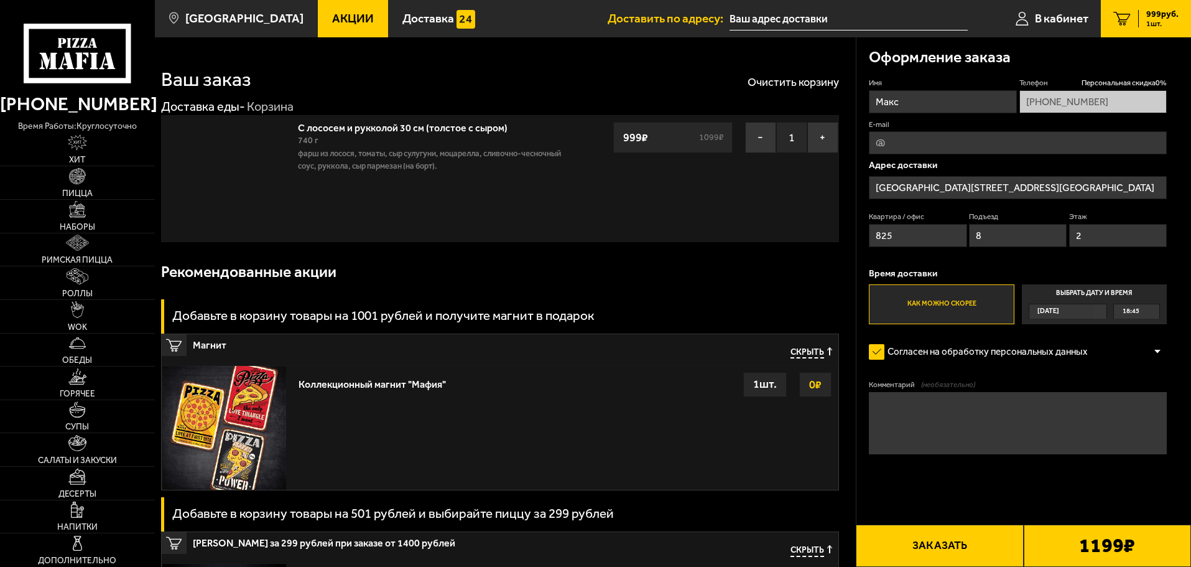
type input "[STREET_ADDRESS]"
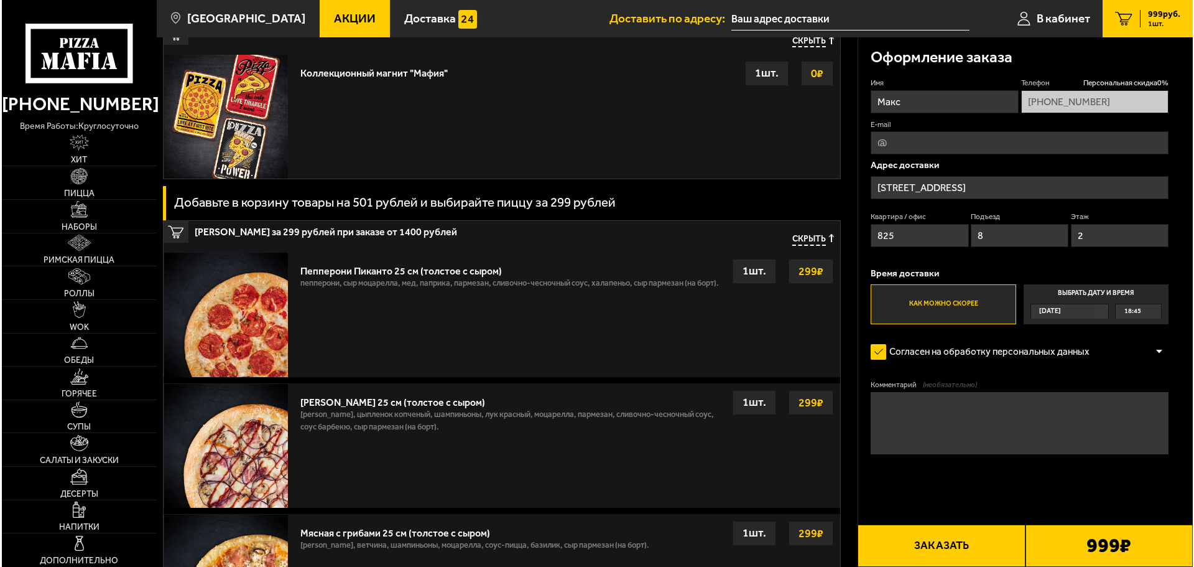
scroll to position [0, 85]
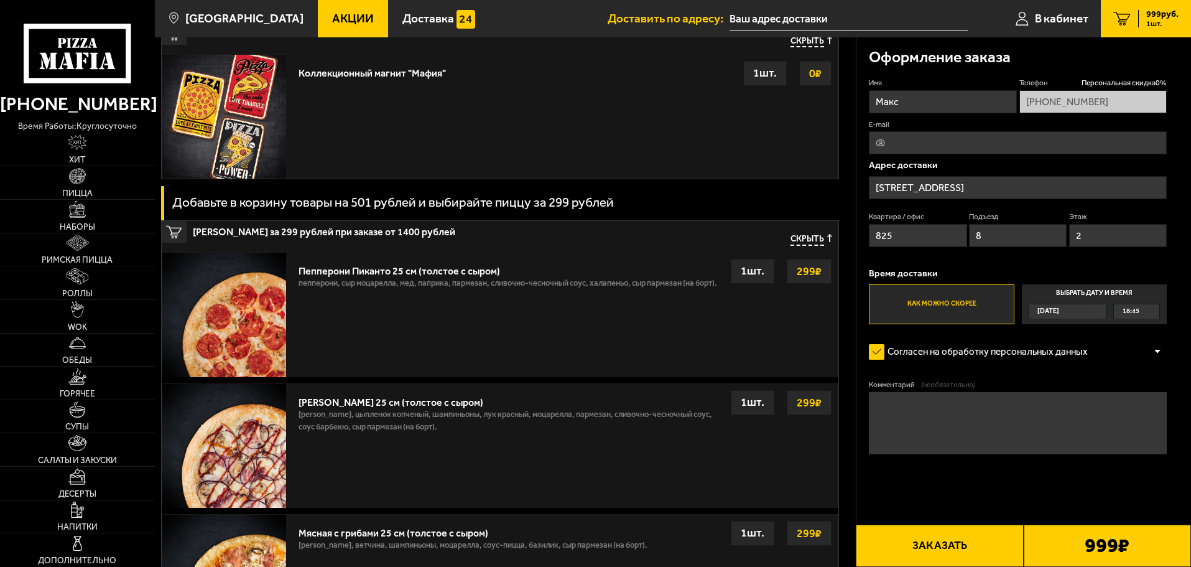
drag, startPoint x: 1018, startPoint y: 189, endPoint x: 1183, endPoint y: 179, distance: 165.8
click at [1183, 179] on div "Оформление заказа Имя [PERSON_NAME] Персональная скидка 0 % [PHONE_NUMBER] E-ma…" at bounding box center [1023, 281] width 335 height 489
click at [1155, 190] on input "[STREET_ADDRESS]" at bounding box center [1018, 187] width 298 height 23
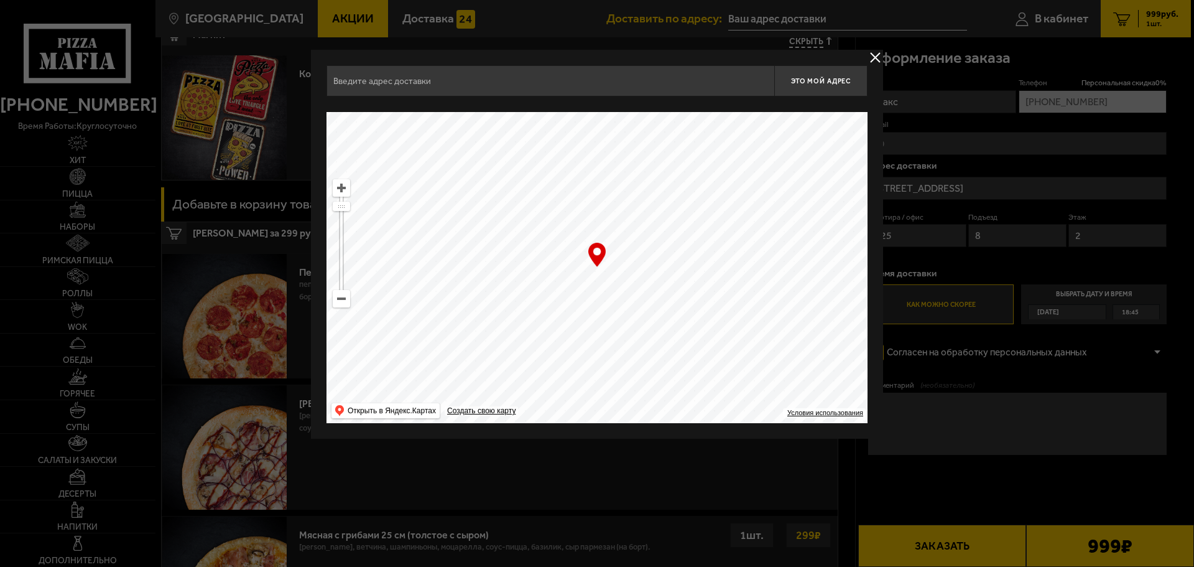
type input "[STREET_ADDRESS]"
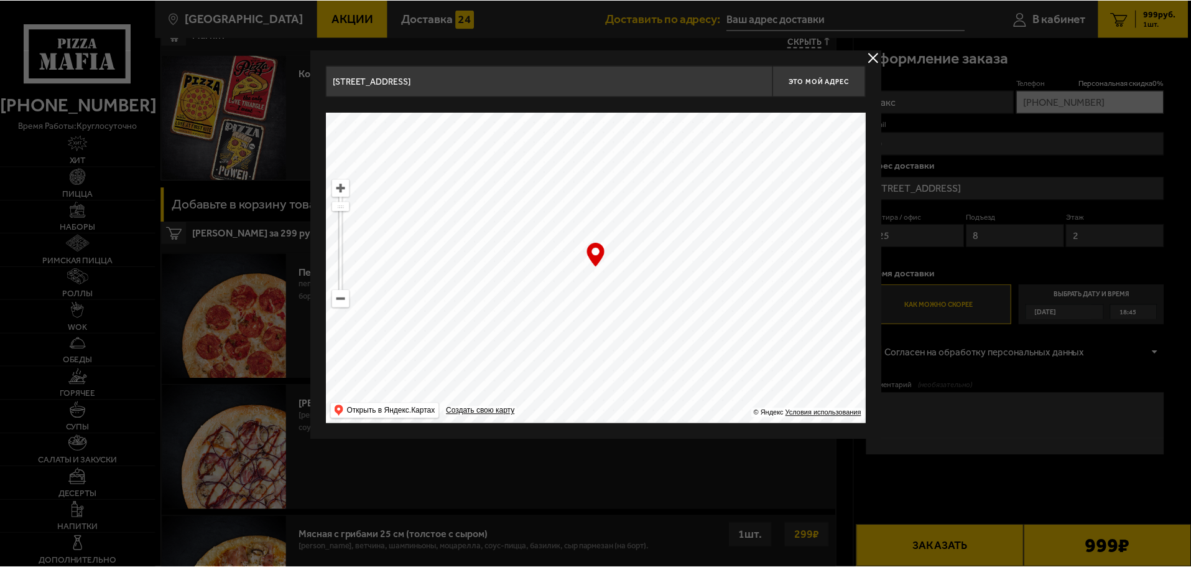
scroll to position [0, 0]
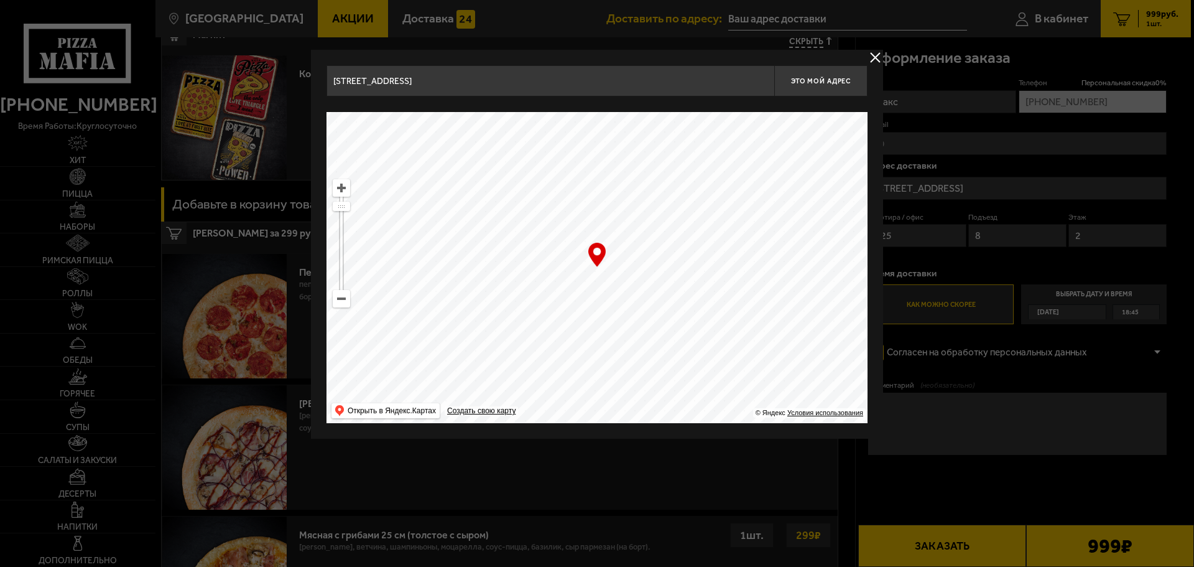
click at [872, 54] on button "delivery type" at bounding box center [876, 58] width 16 height 16
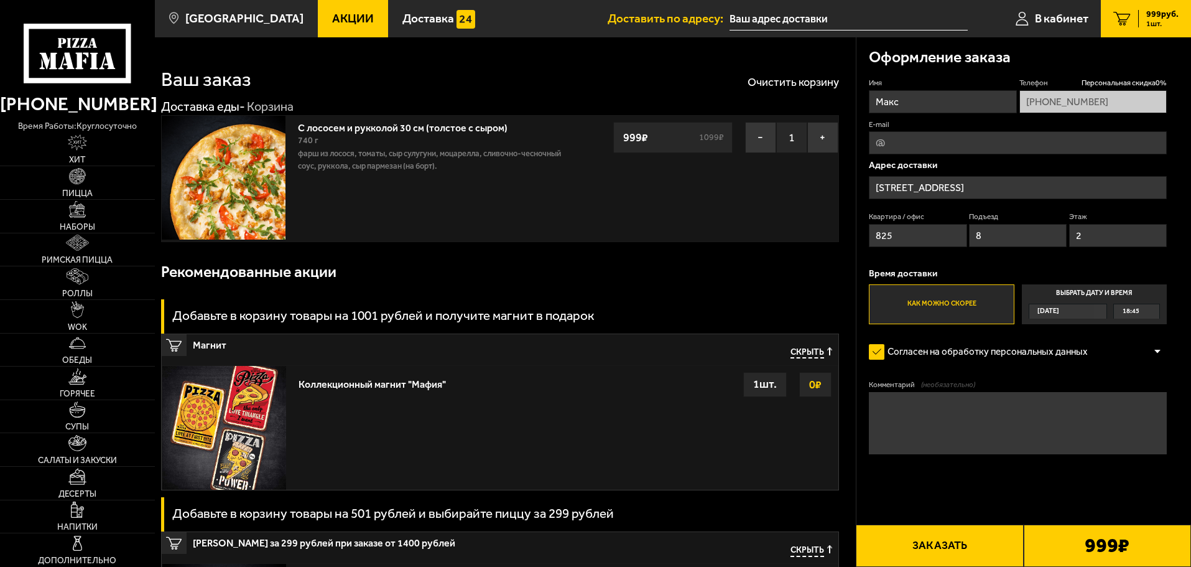
click at [810, 22] on input "text" at bounding box center [849, 18] width 238 height 23
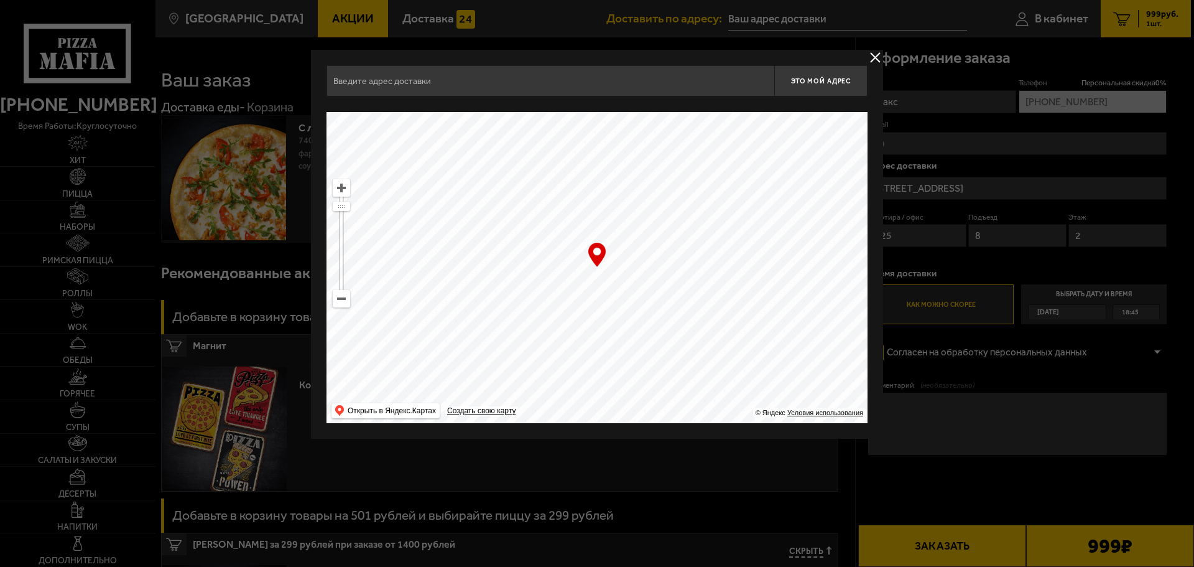
click at [873, 52] on button "delivery type" at bounding box center [876, 58] width 16 height 16
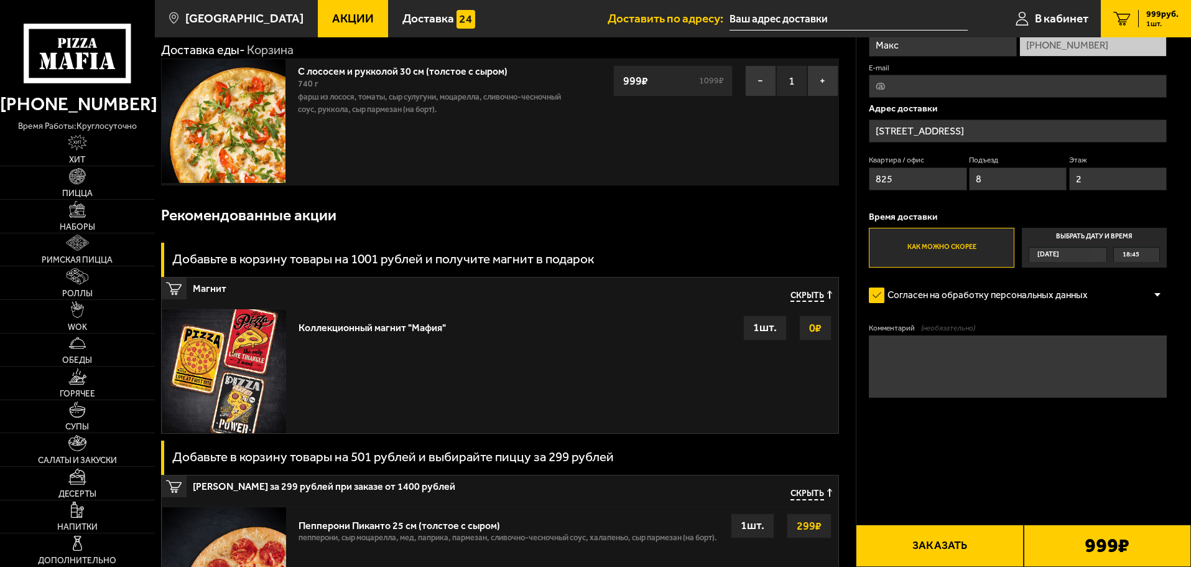
scroll to position [62, 0]
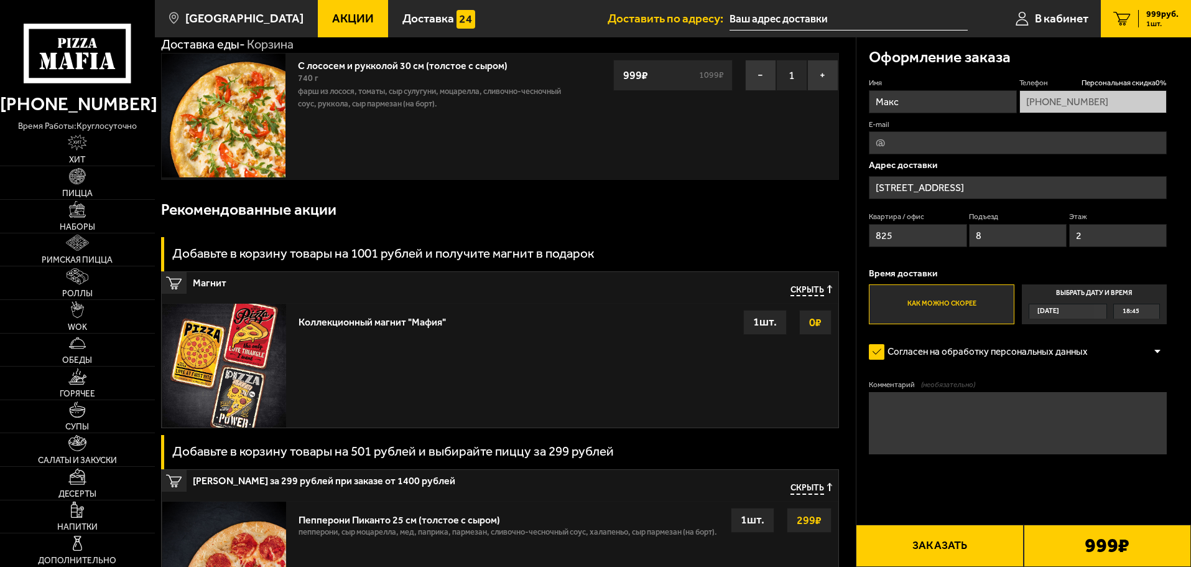
click at [1157, 350] on div at bounding box center [1157, 351] width 19 height 9
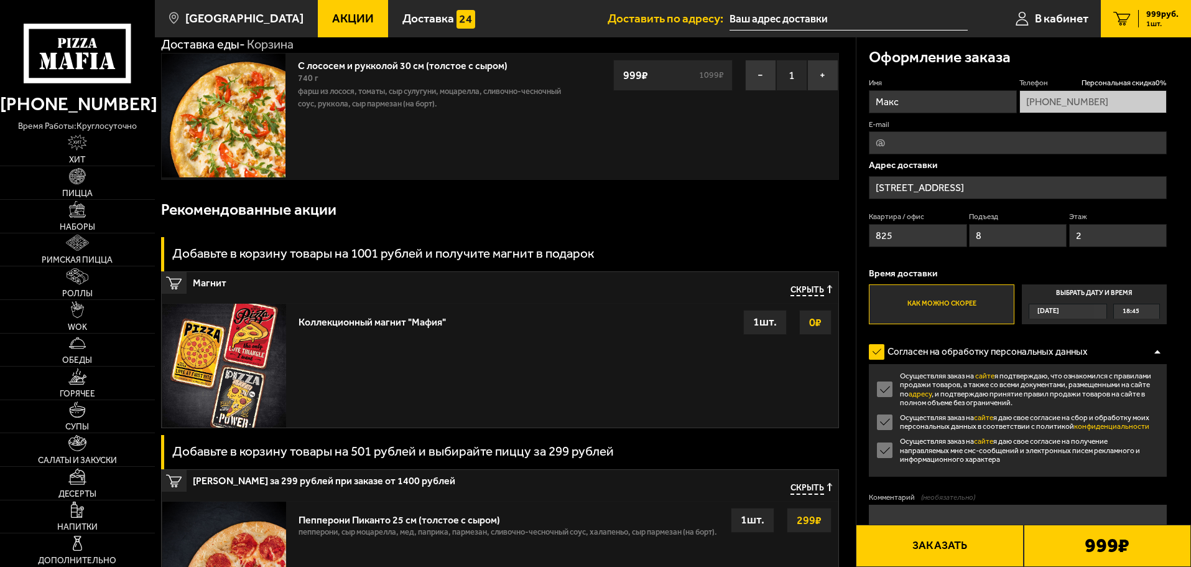
click at [1157, 350] on div at bounding box center [1157, 351] width 19 height 9
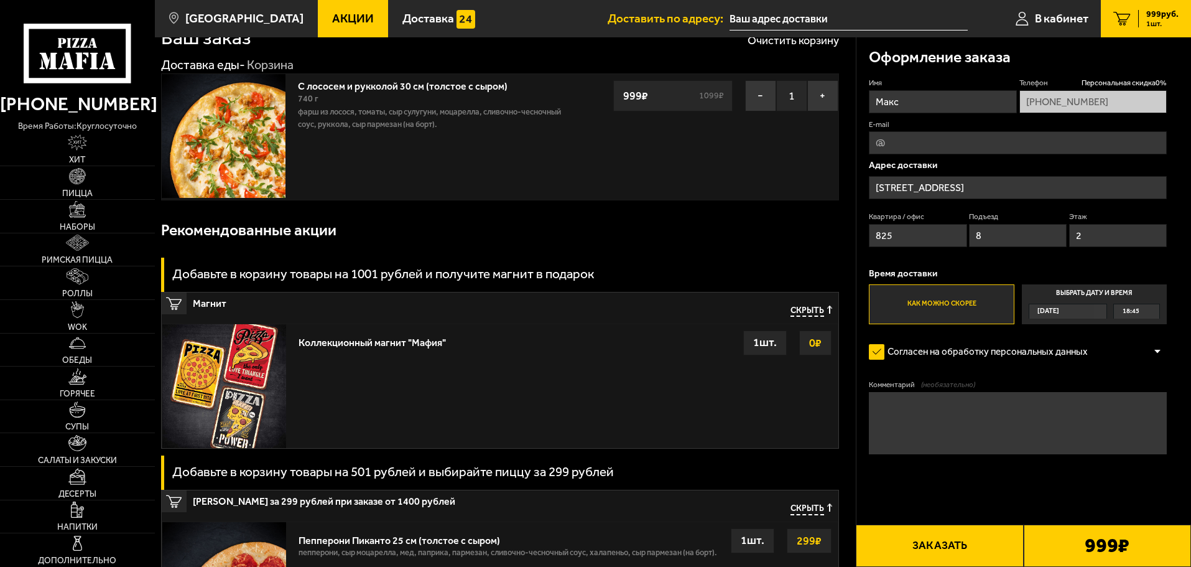
scroll to position [0, 0]
